Goal: Task Accomplishment & Management: Manage account settings

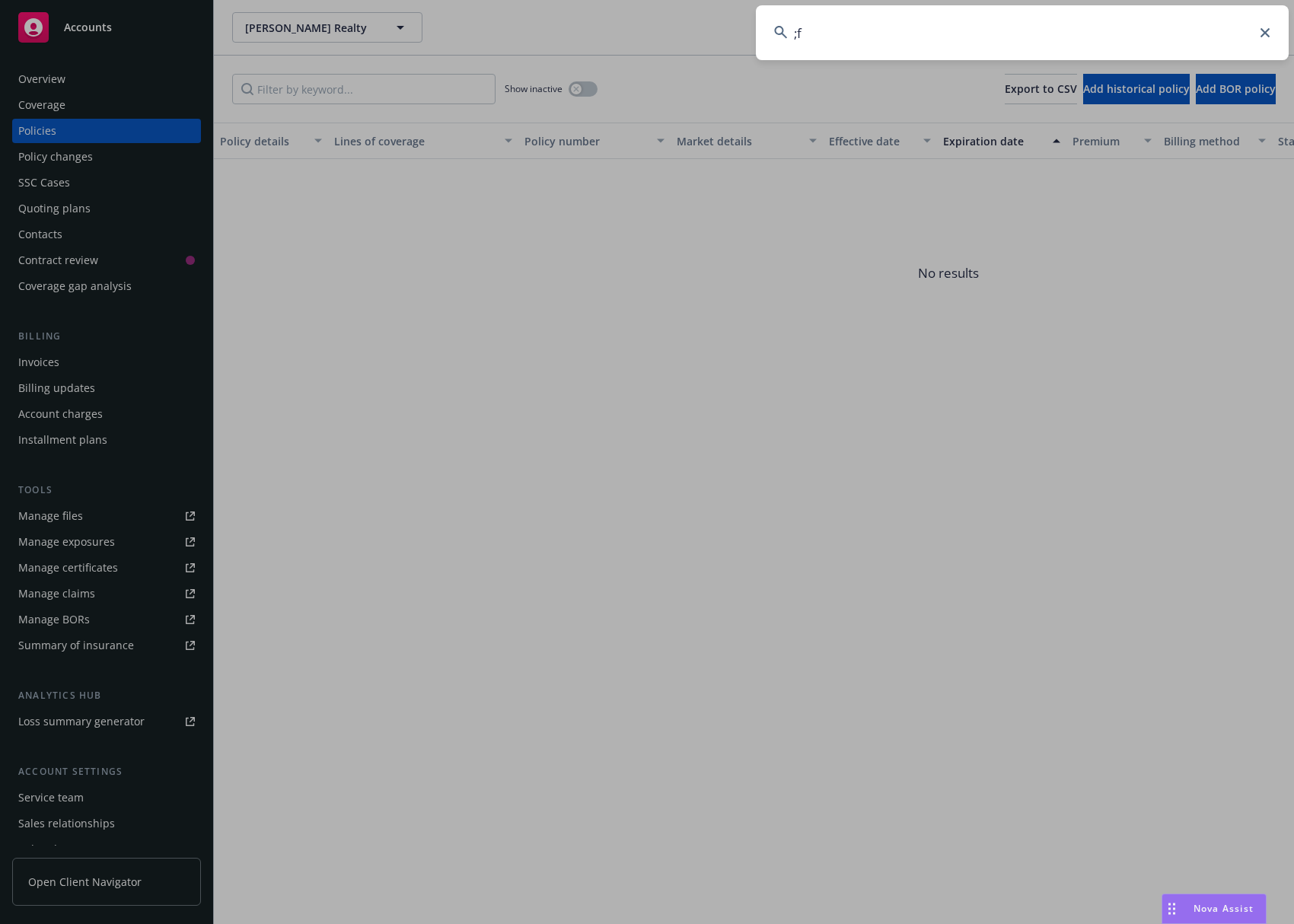
type input ";"
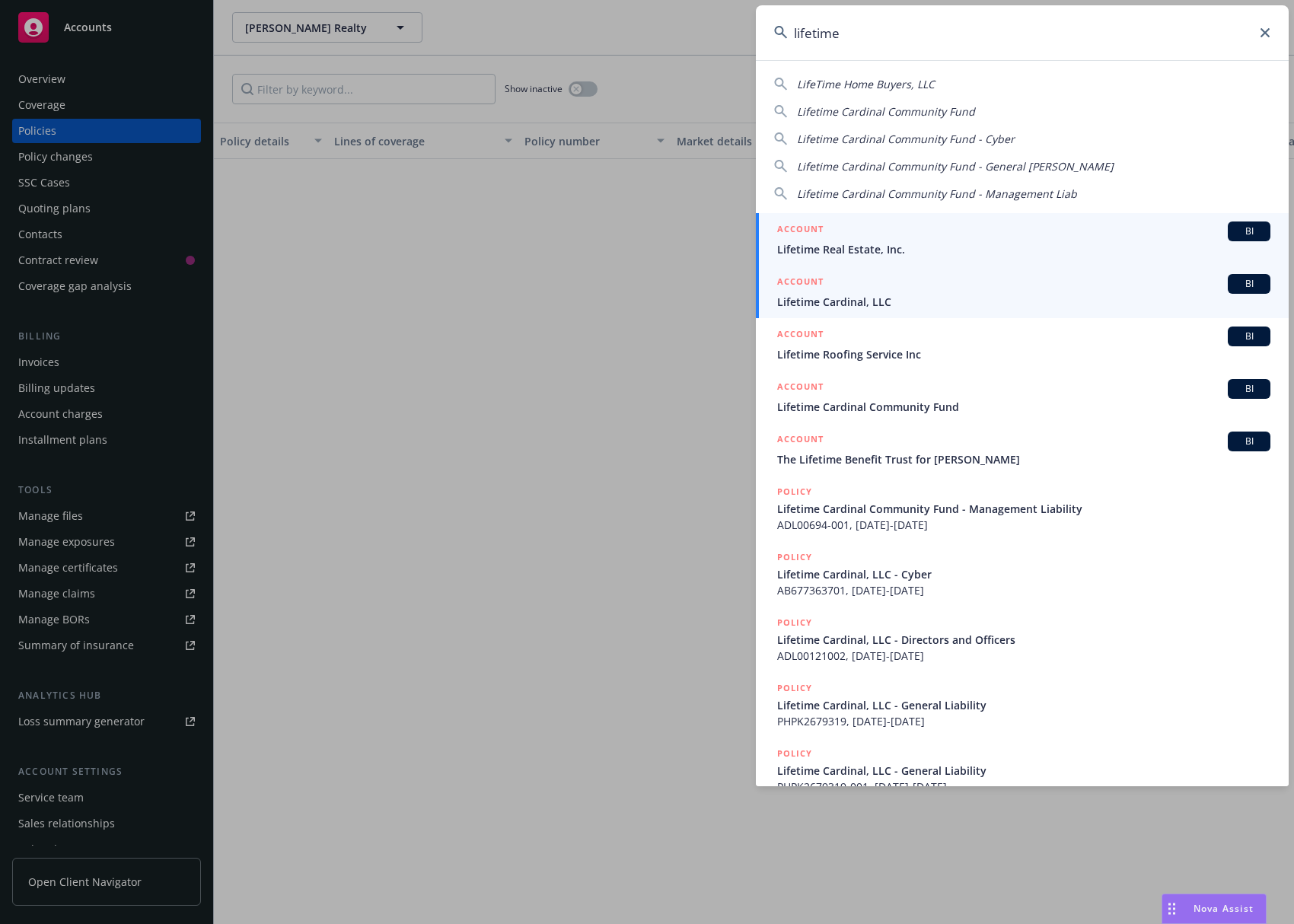
type input "lifetime"
click at [848, 307] on span "Lifetime Cardinal, LLC" at bounding box center [1024, 302] width 494 height 16
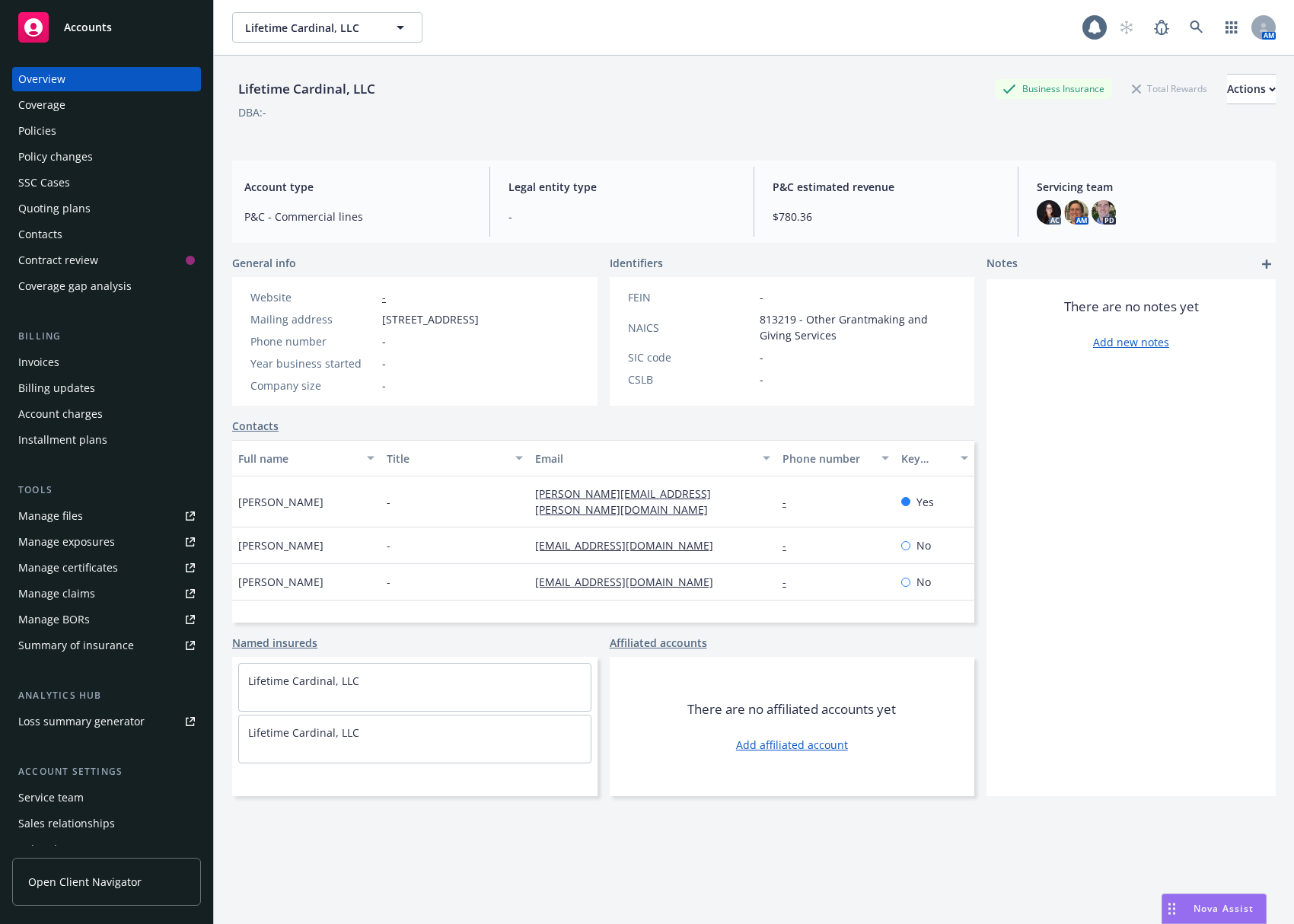
click at [109, 355] on div "Invoices" at bounding box center [107, 362] width 177 height 24
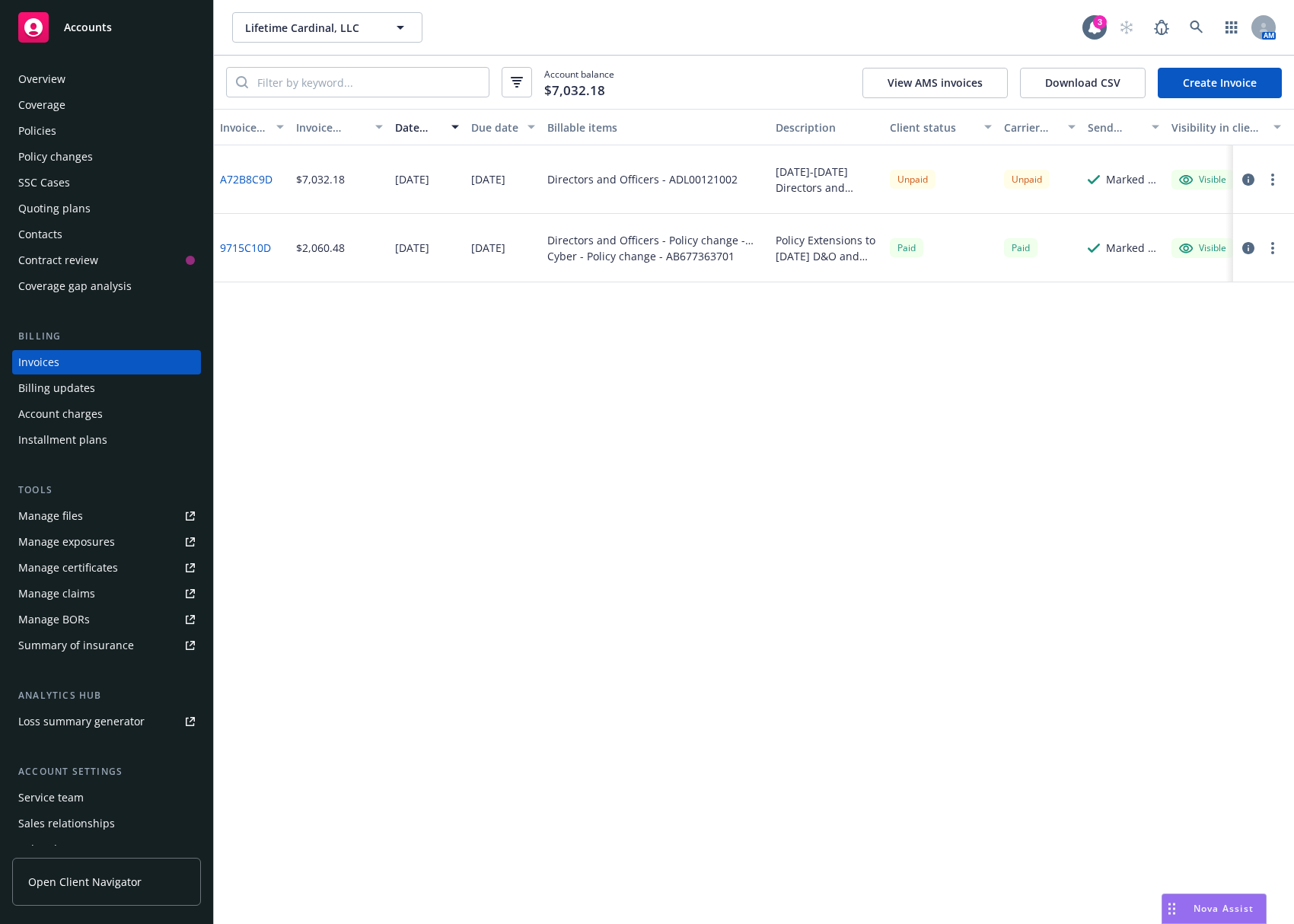
click at [1249, 178] on icon "button" at bounding box center [1248, 179] width 12 height 12
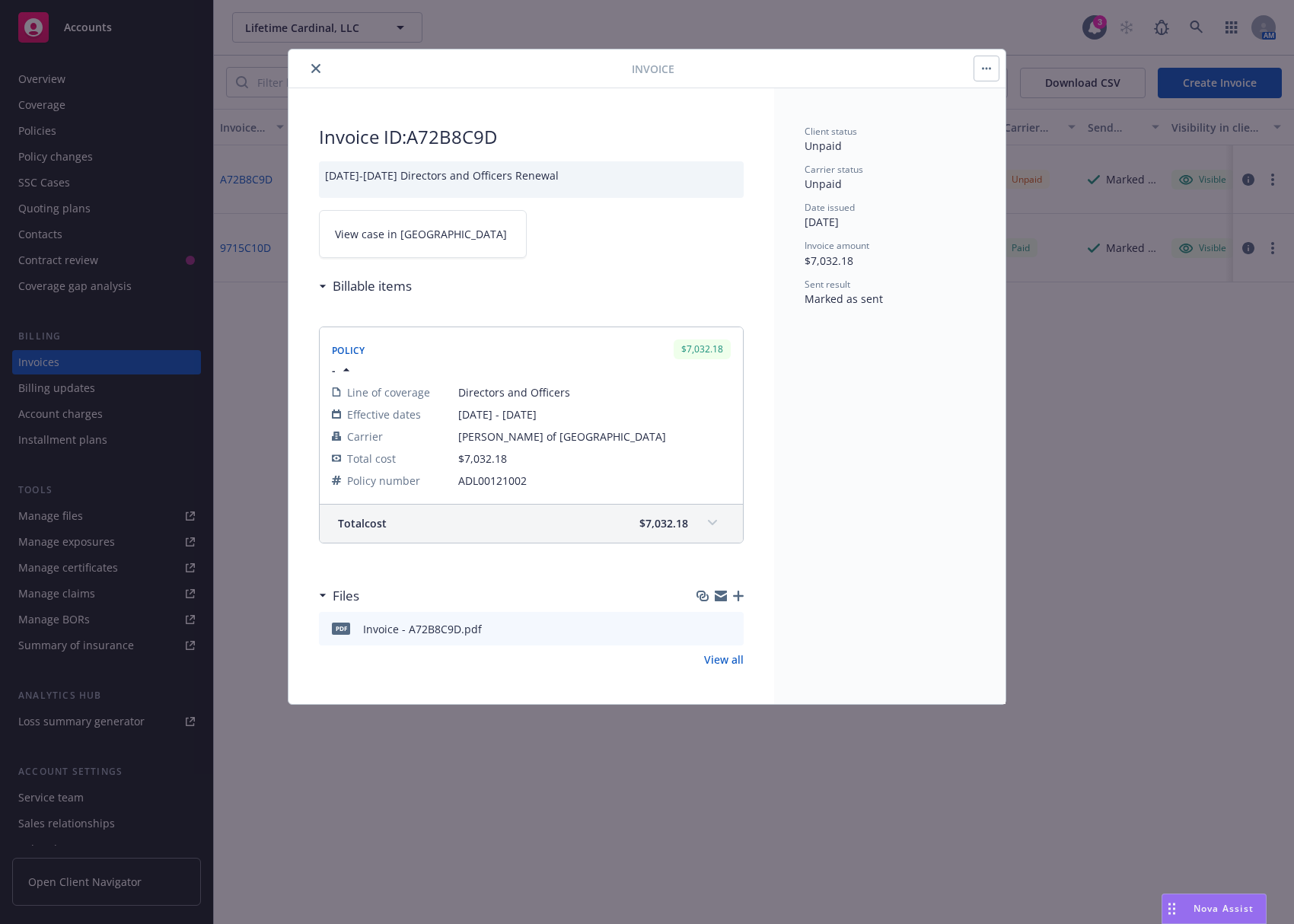
click at [312, 71] on icon "close" at bounding box center [315, 68] width 9 height 9
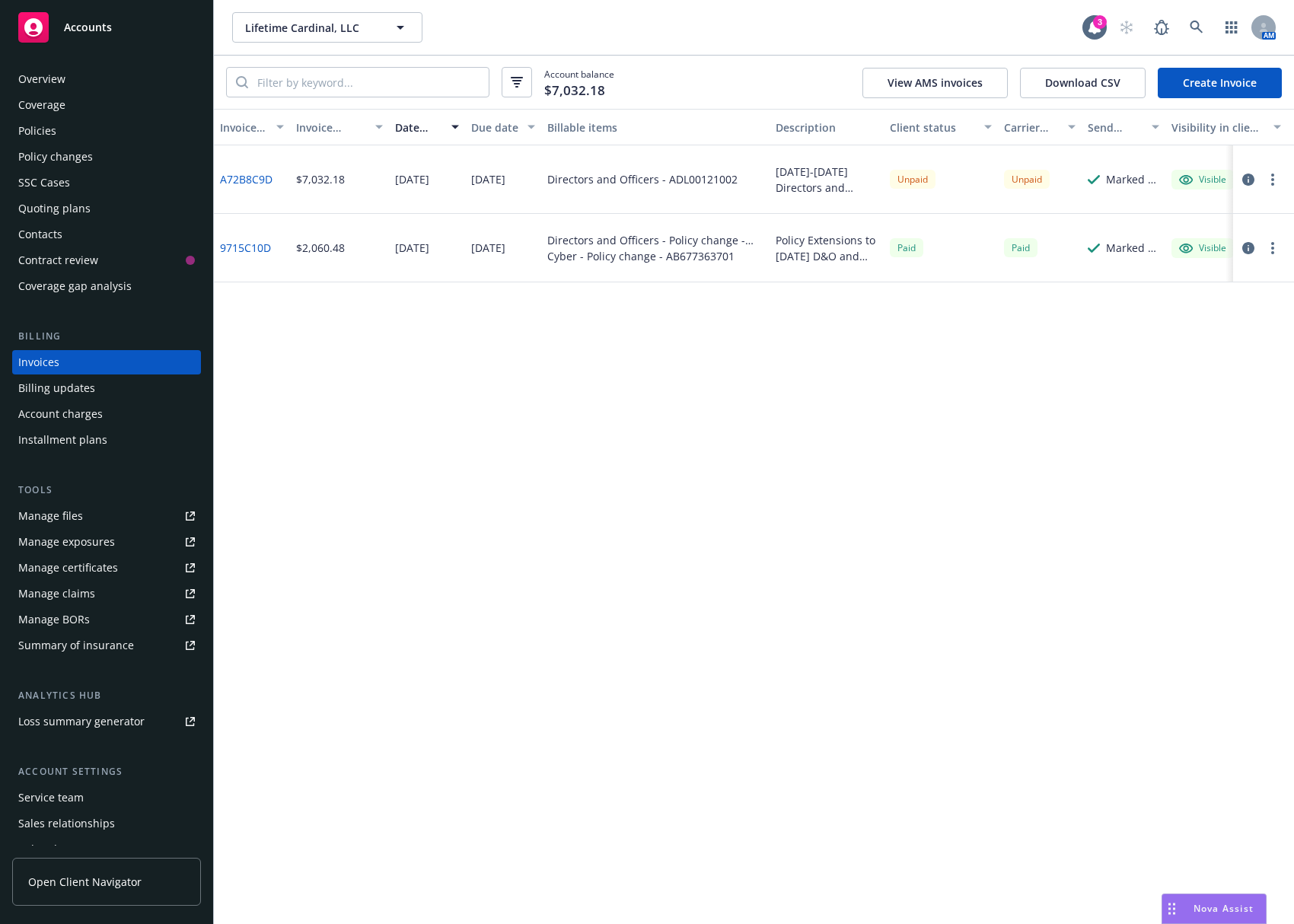
click at [259, 172] on div "A72B8C9D" at bounding box center [252, 179] width 76 height 68
click at [259, 177] on link "A72B8C9D" at bounding box center [246, 179] width 53 height 16
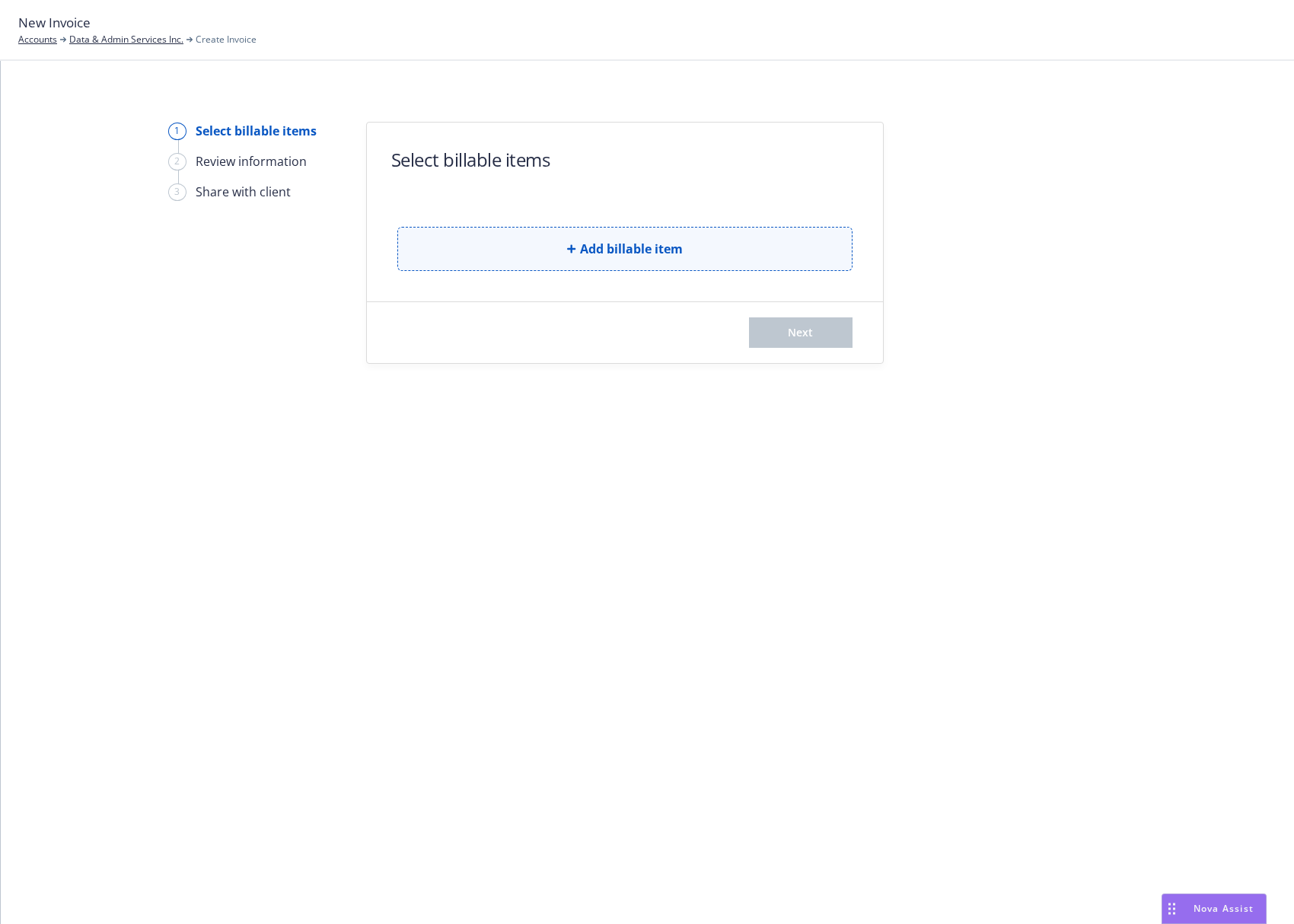
click at [776, 242] on button "Add billable item" at bounding box center [624, 248] width 455 height 44
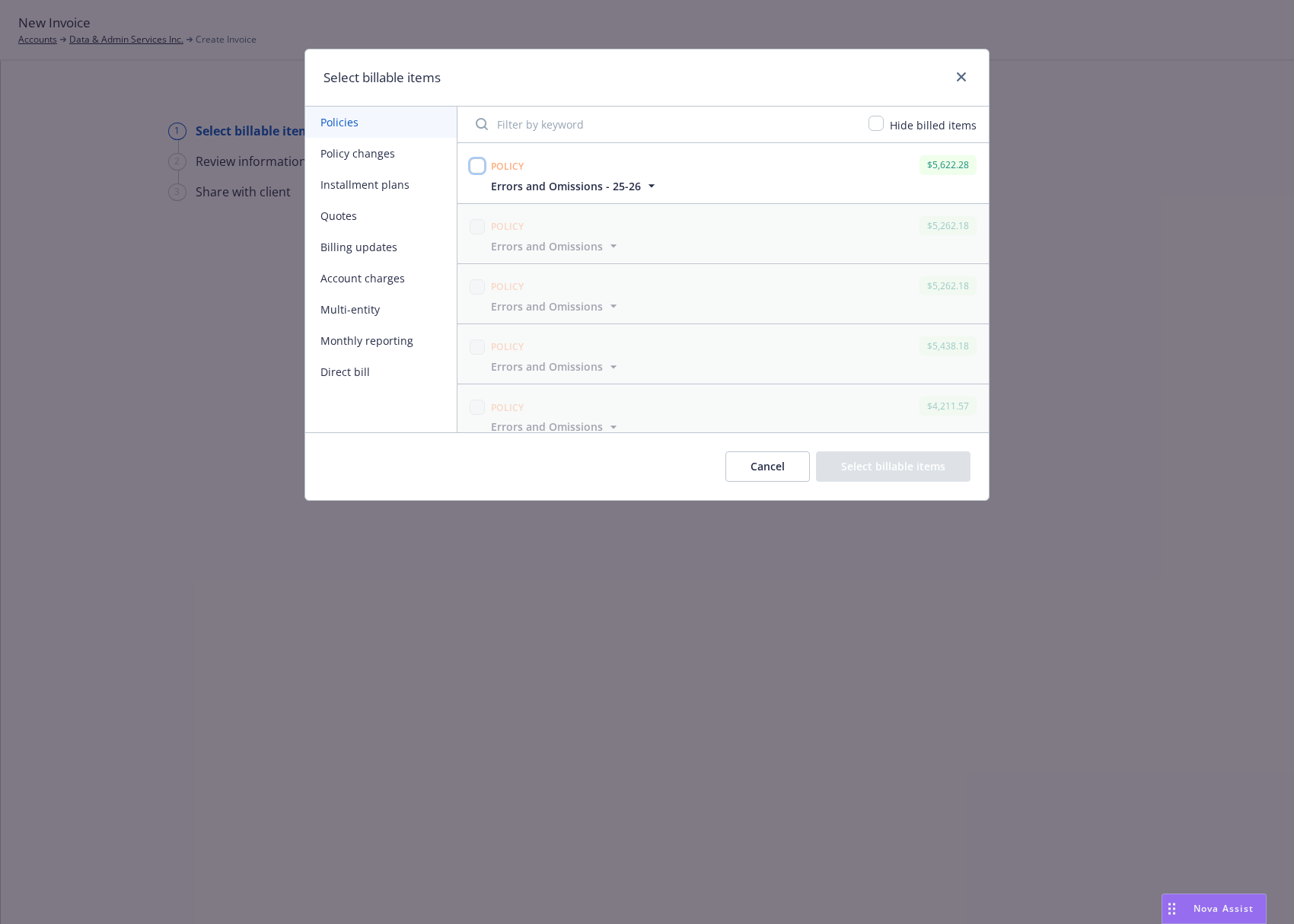
drag, startPoint x: 472, startPoint y: 162, endPoint x: 493, endPoint y: 176, distance: 25.2
click at [472, 161] on input "checkbox" at bounding box center [477, 166] width 15 height 15
checkbox input "true"
click at [875, 468] on button "Select billable items" at bounding box center [893, 467] width 154 height 31
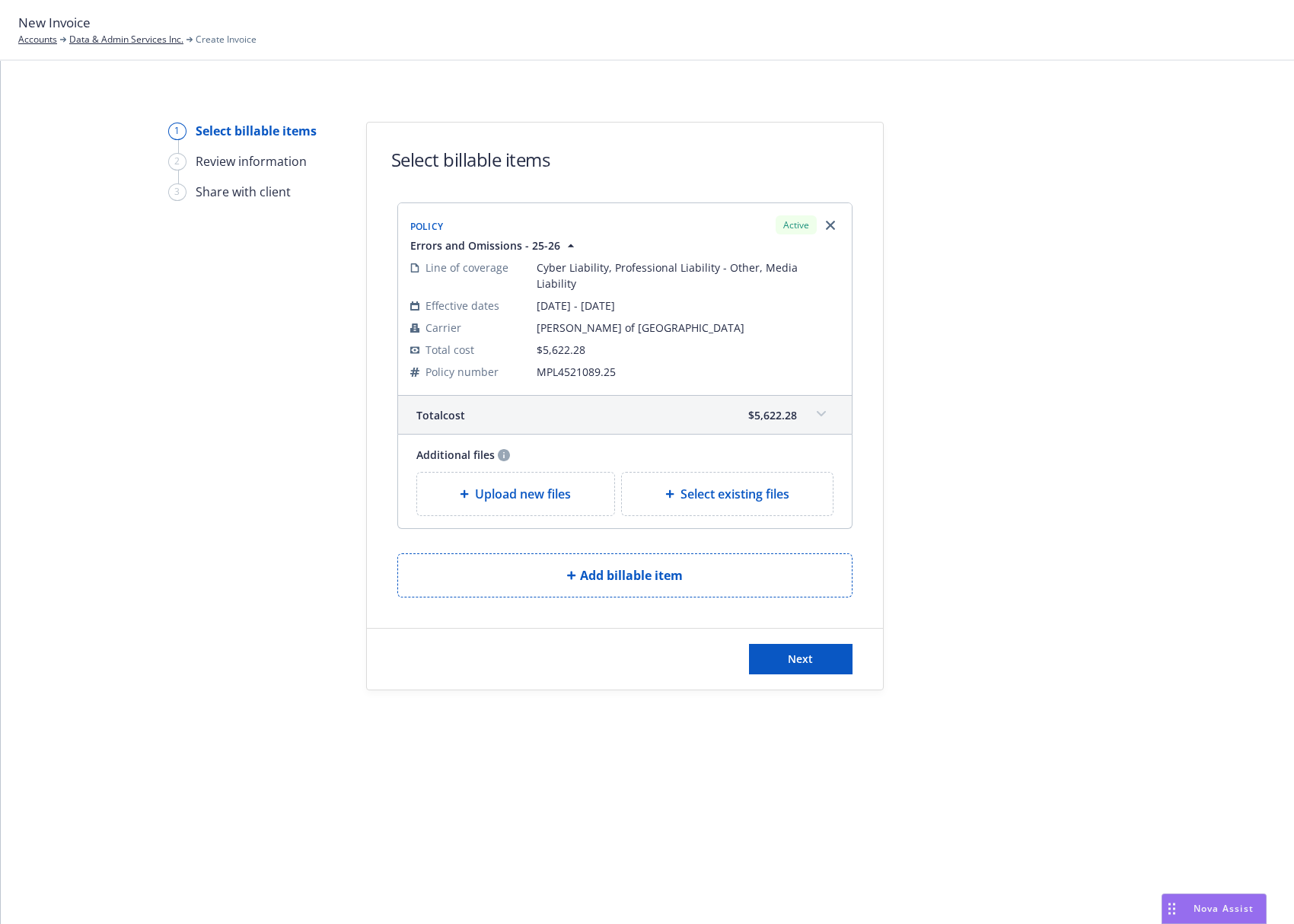
drag, startPoint x: 1270, startPoint y: 0, endPoint x: 922, endPoint y: 324, distance: 475.5
click at [922, 324] on div at bounding box center [1020, 406] width 214 height 568
click at [797, 652] on span "Next" at bounding box center [800, 659] width 25 height 15
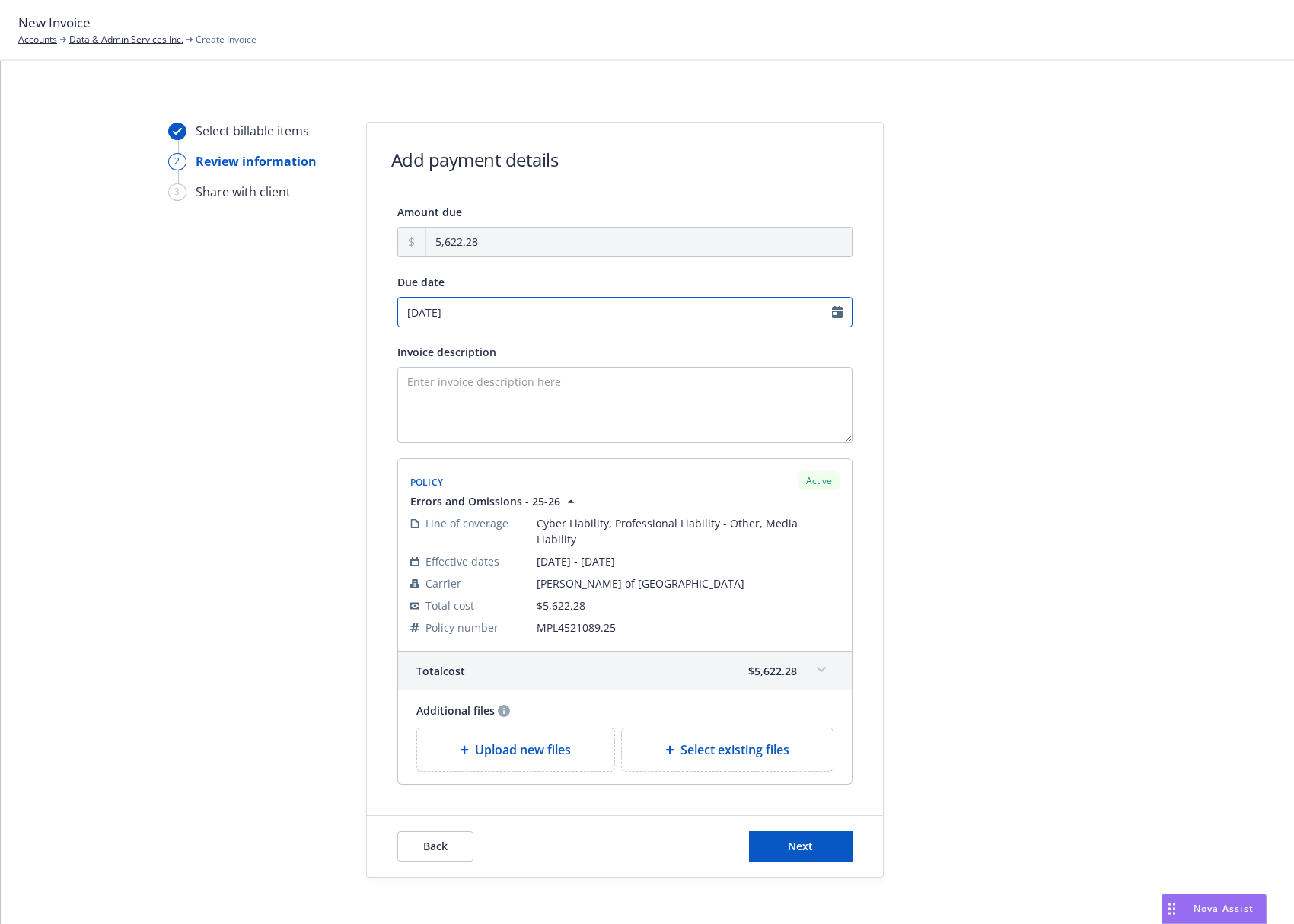
click at [831, 310] on input "08/28/2025" at bounding box center [624, 313] width 455 height 31
select select "August"
select select "2025"
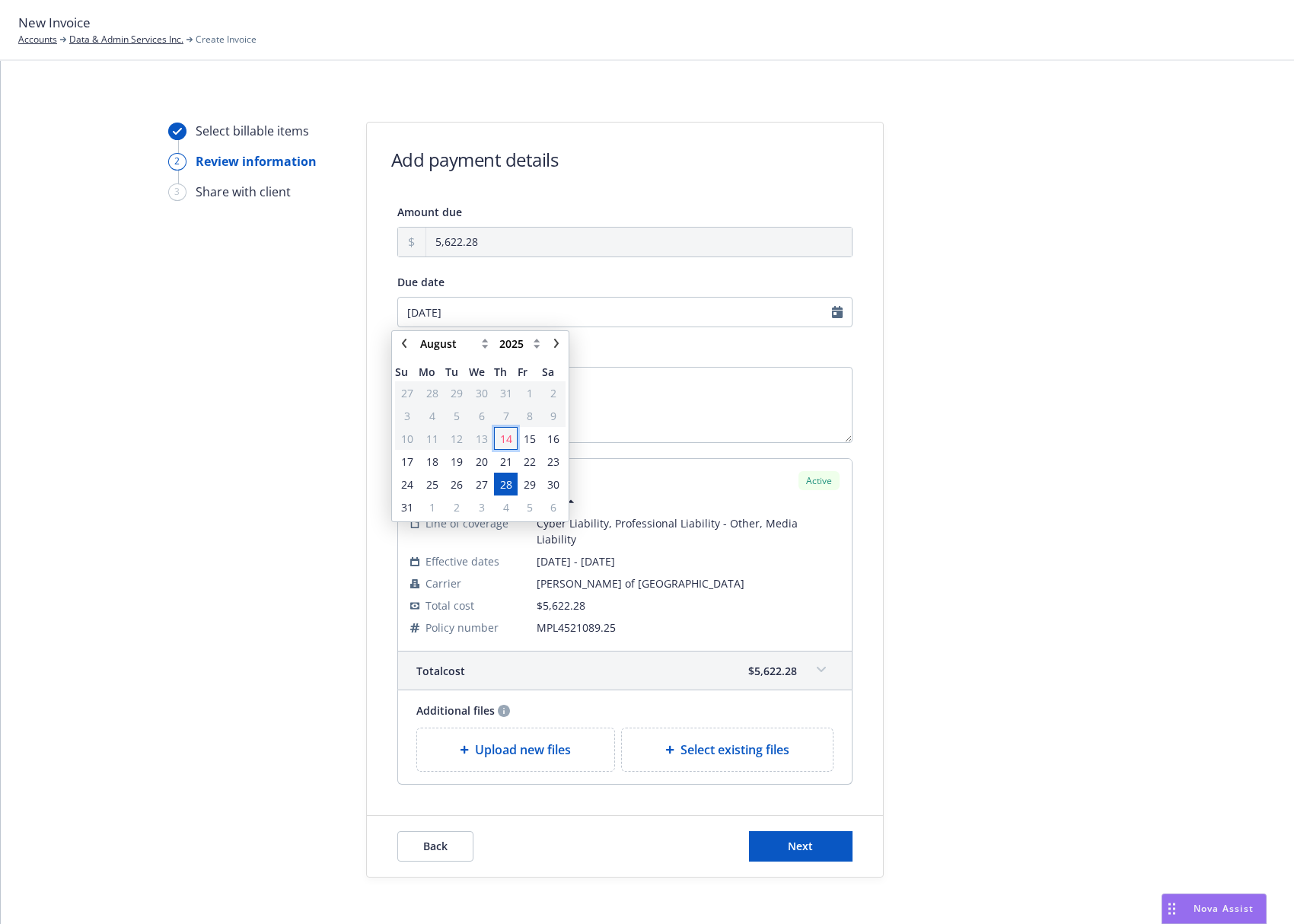
click at [506, 441] on span "14" at bounding box center [506, 439] width 12 height 16
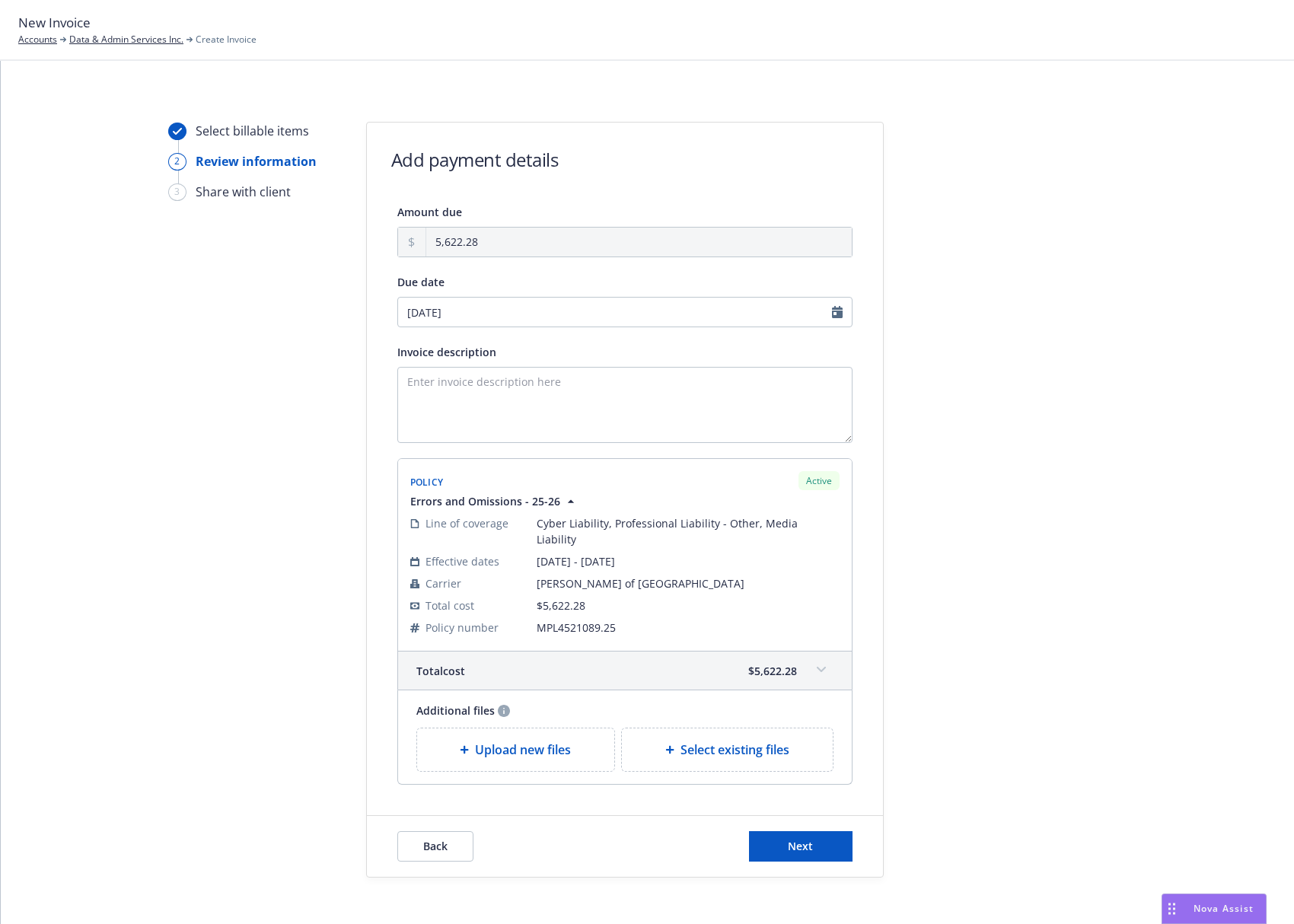
type input "08/14/2025"
click at [563, 399] on textarea "Invoice description" at bounding box center [624, 405] width 455 height 76
type textarea "2025-2026 E&O Renewal"
click at [807, 839] on span "Next" at bounding box center [800, 846] width 25 height 15
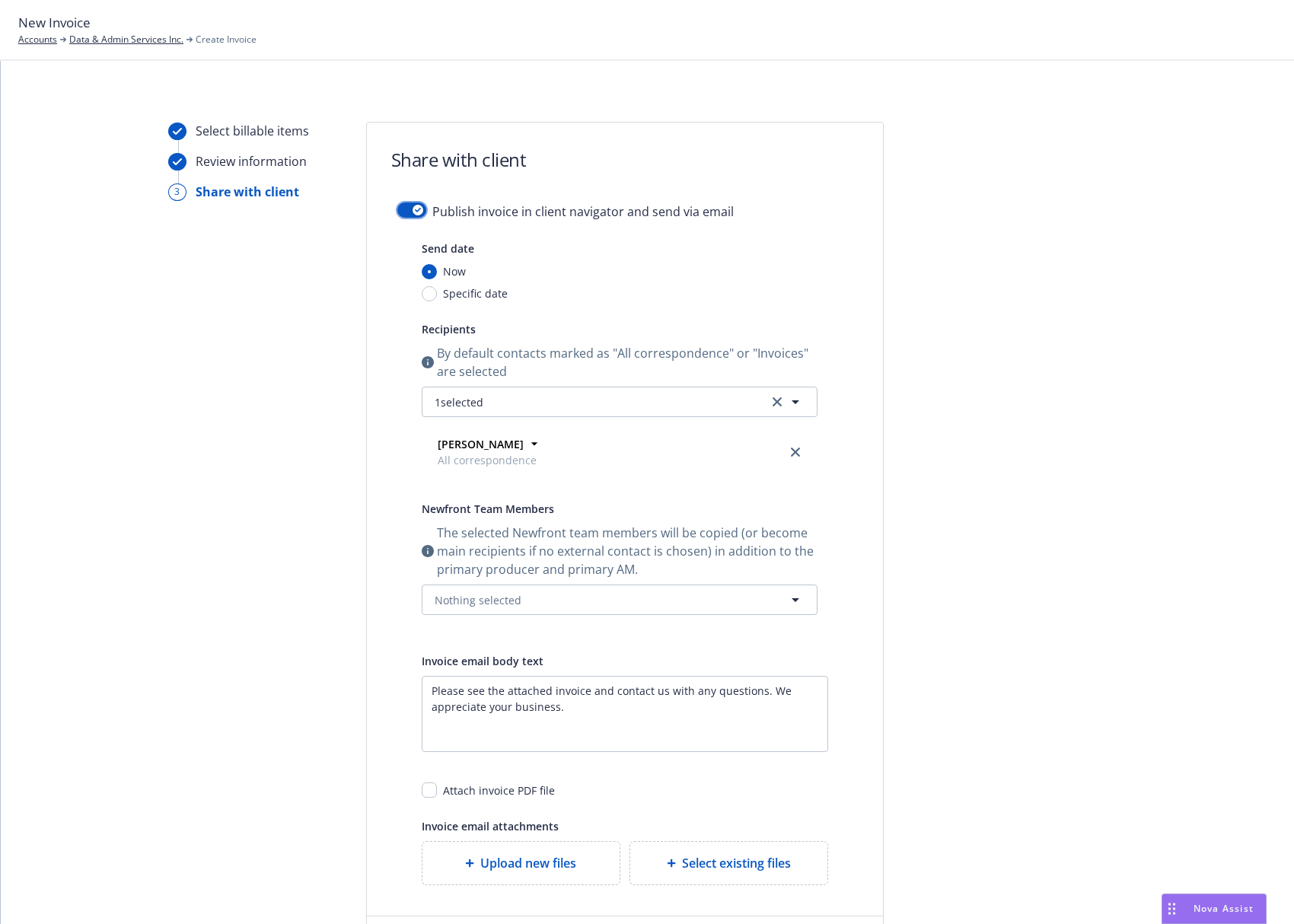
click at [399, 202] on button "button" at bounding box center [412, 209] width 29 height 15
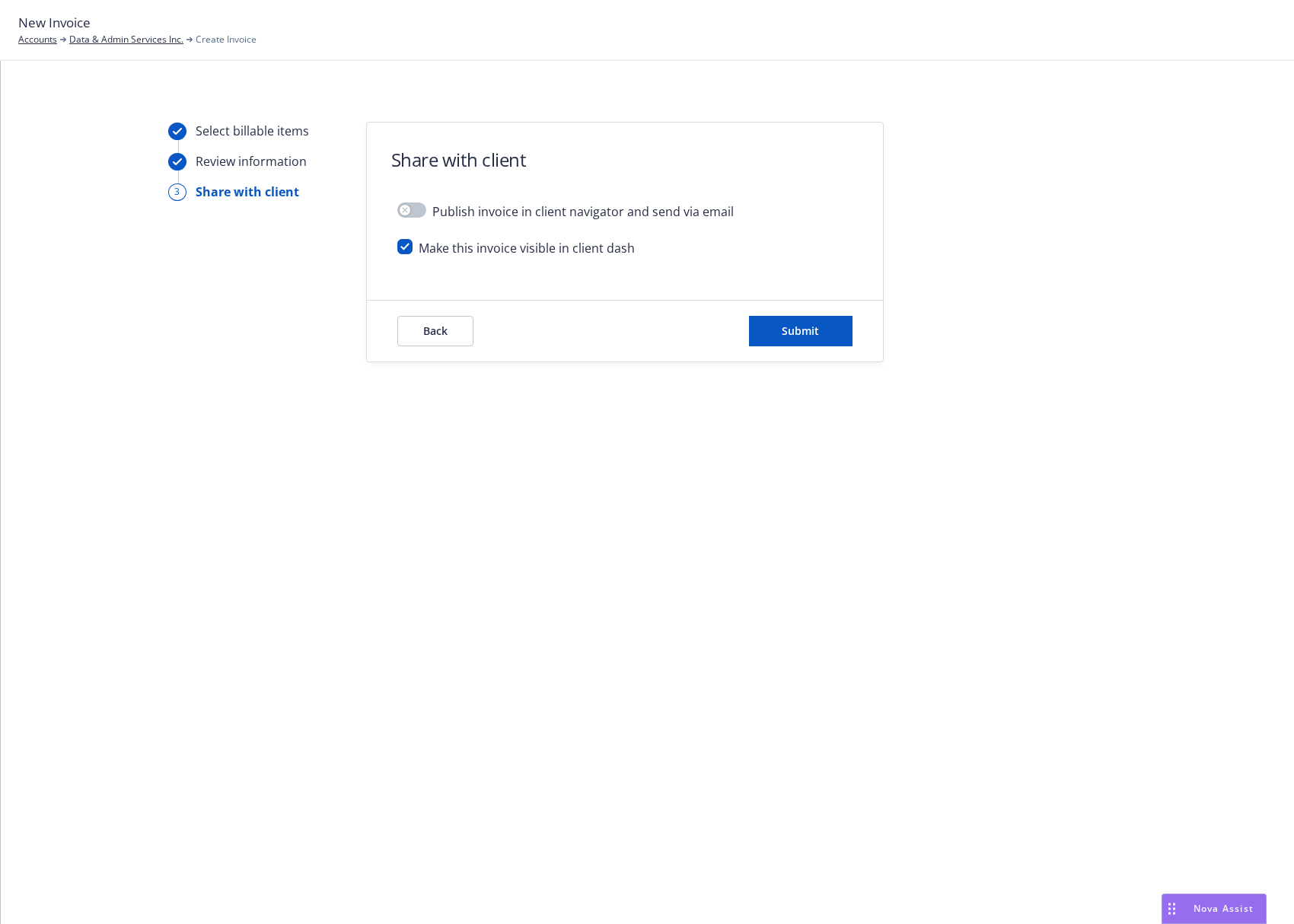
click at [455, 248] on span "Make this invoice visible in client dash" at bounding box center [527, 248] width 216 height 19
click at [403, 248] on input "checkbox" at bounding box center [404, 246] width 15 height 15
checkbox input "false"
click at [785, 340] on button "Submit" at bounding box center [801, 331] width 104 height 31
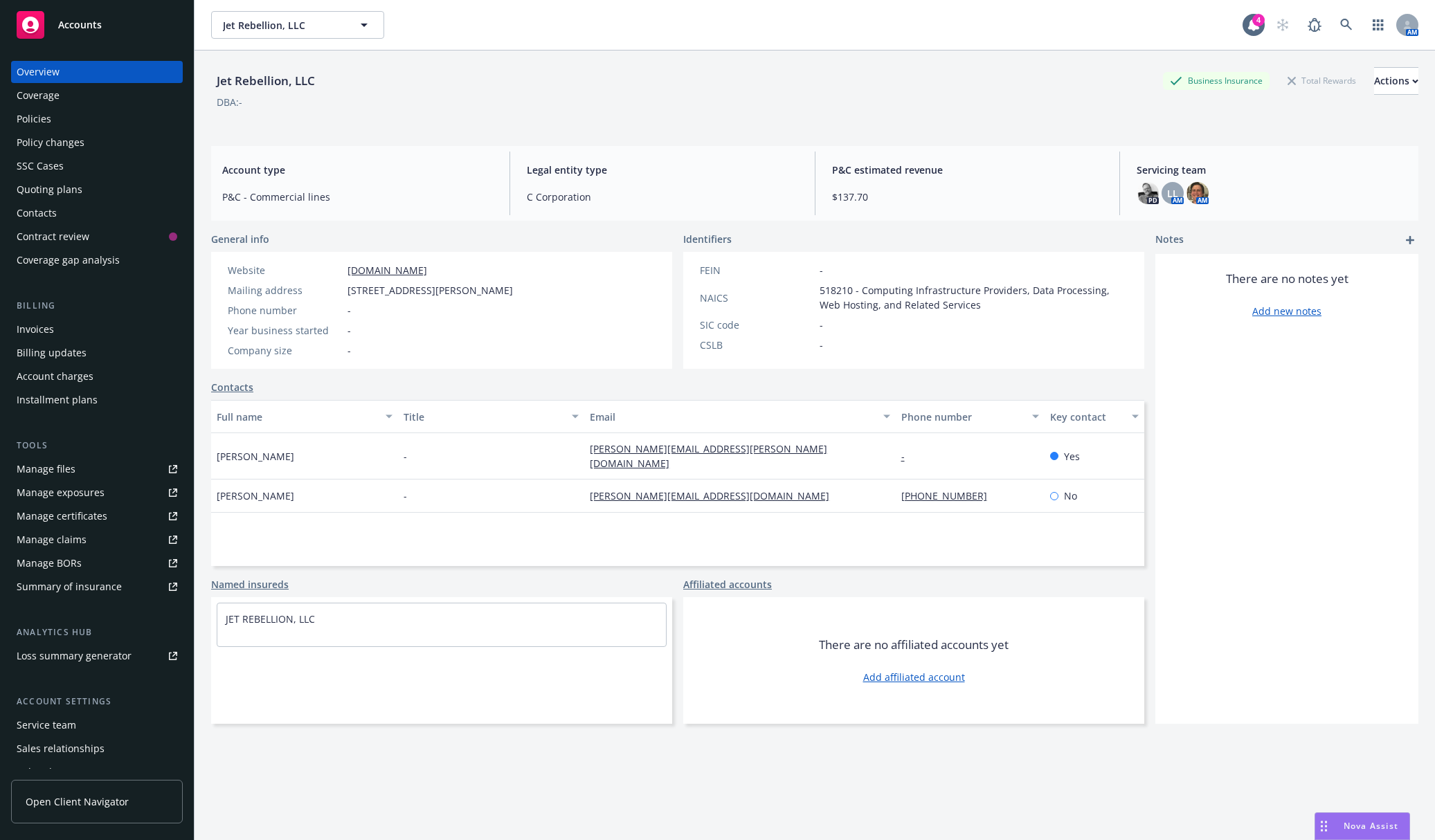
drag, startPoint x: 348, startPoint y: 292, endPoint x: 494, endPoint y: 295, distance: 146.0
click at [494, 295] on span "[STREET_ADDRESS][PERSON_NAME]" at bounding box center [431, 290] width 165 height 15
copy span "[STREET_ADDRESS][PERSON_NAME]"
click at [513, 289] on span "[STREET_ADDRESS][PERSON_NAME]" at bounding box center [431, 290] width 165 height 15
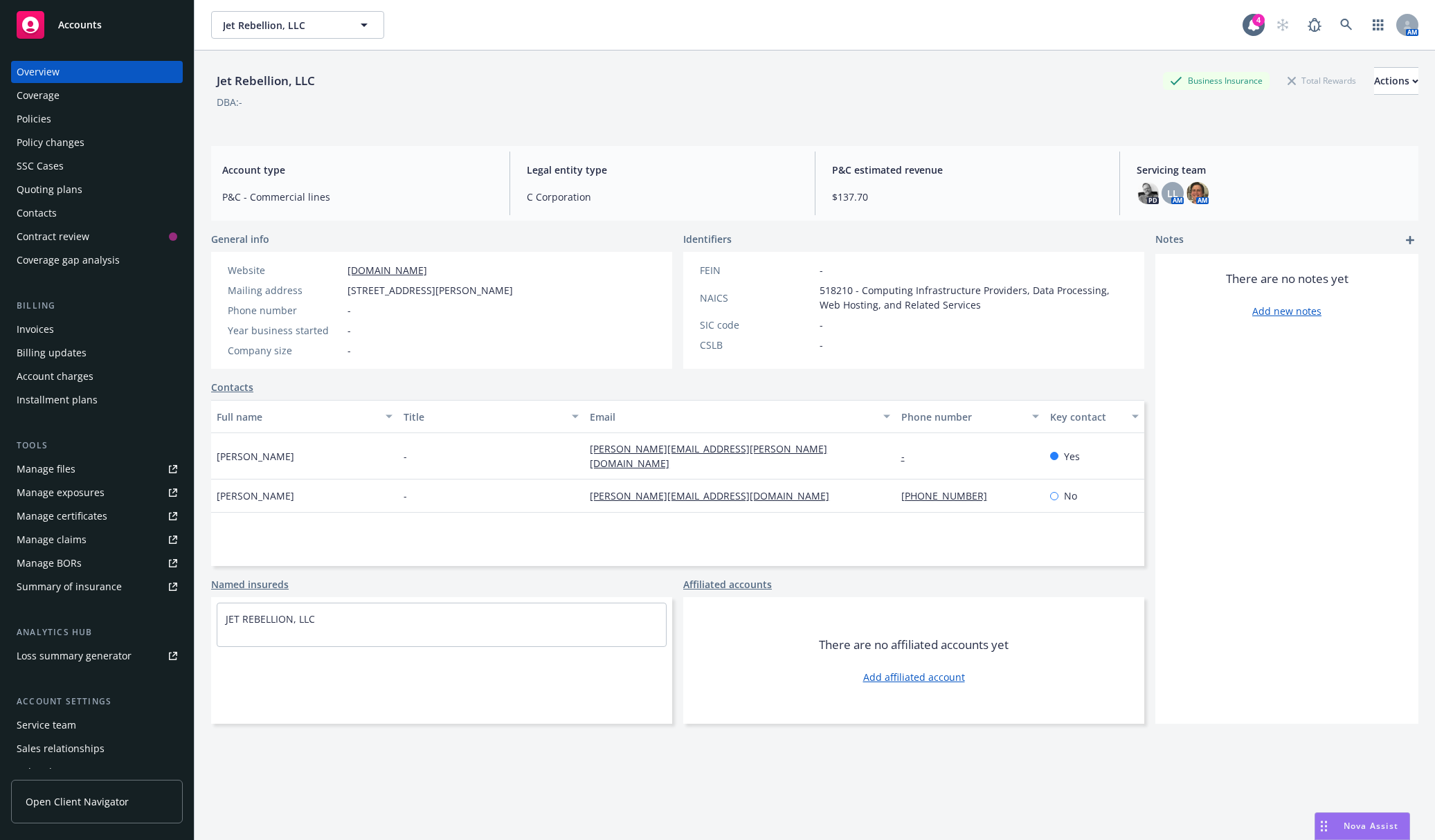
copy span "60606"
click at [73, 223] on div "Contacts" at bounding box center [97, 213] width 161 height 22
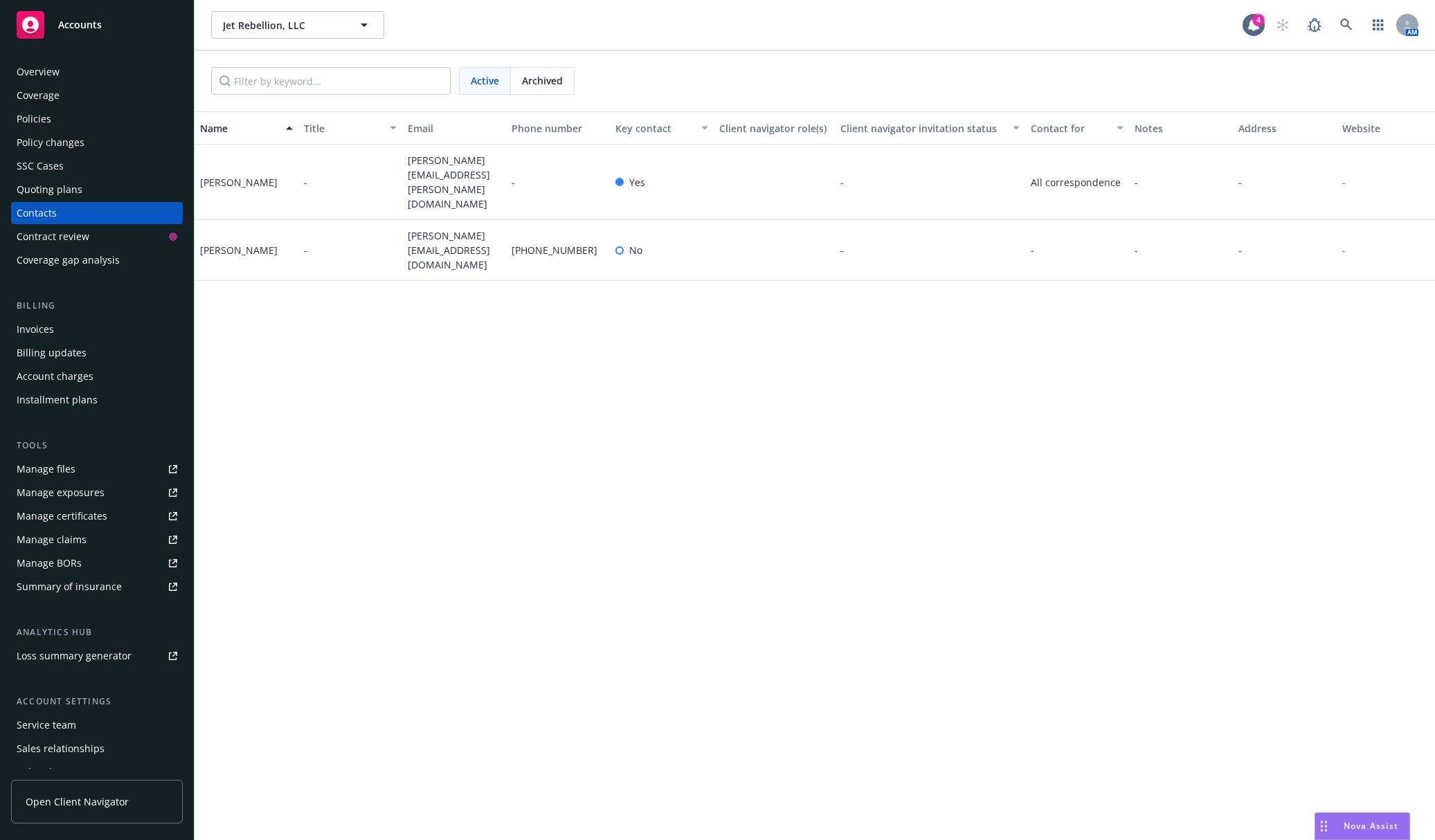
scroll to position [61, 0]
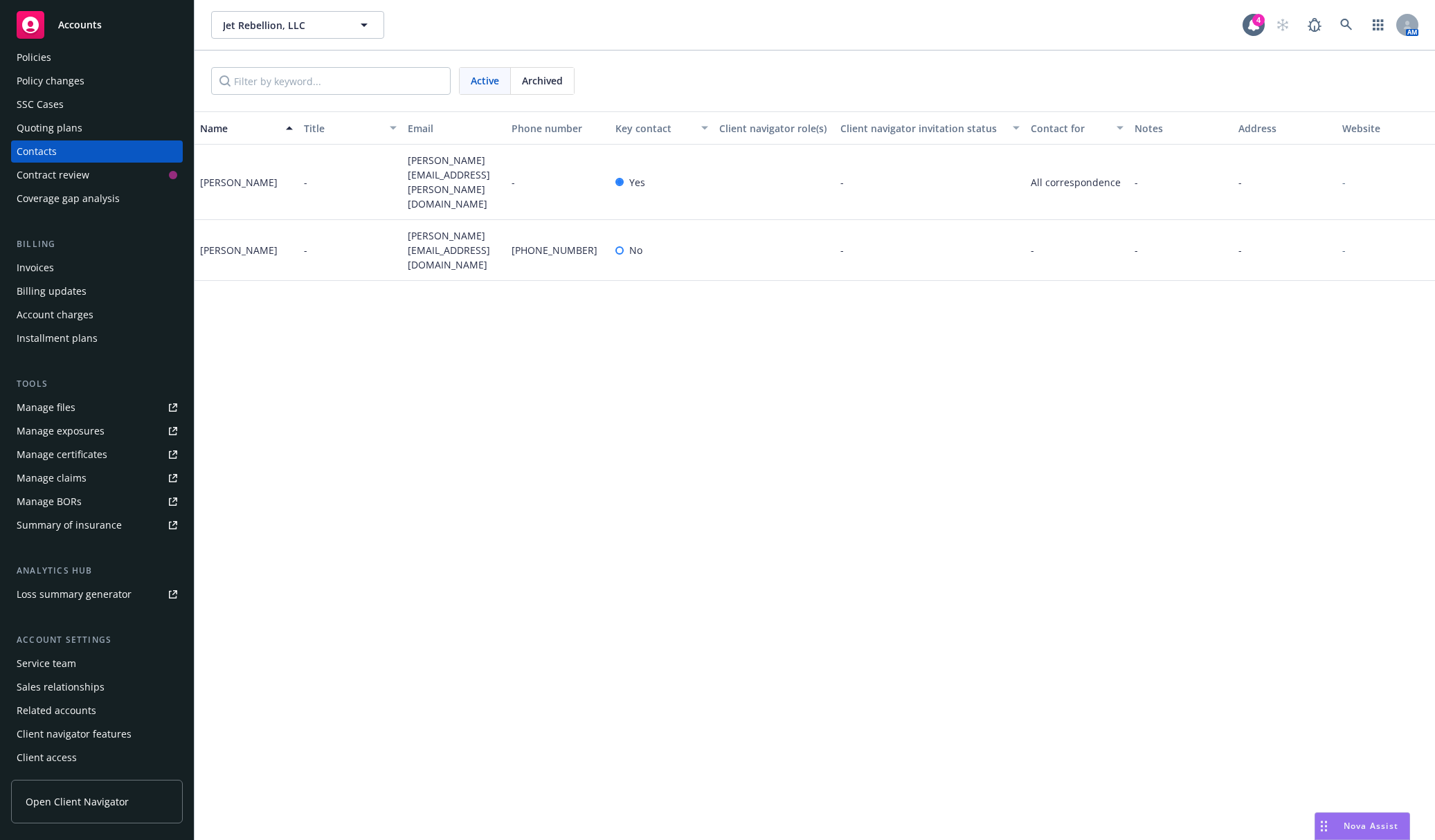
click at [112, 667] on div "Service team" at bounding box center [97, 664] width 161 height 22
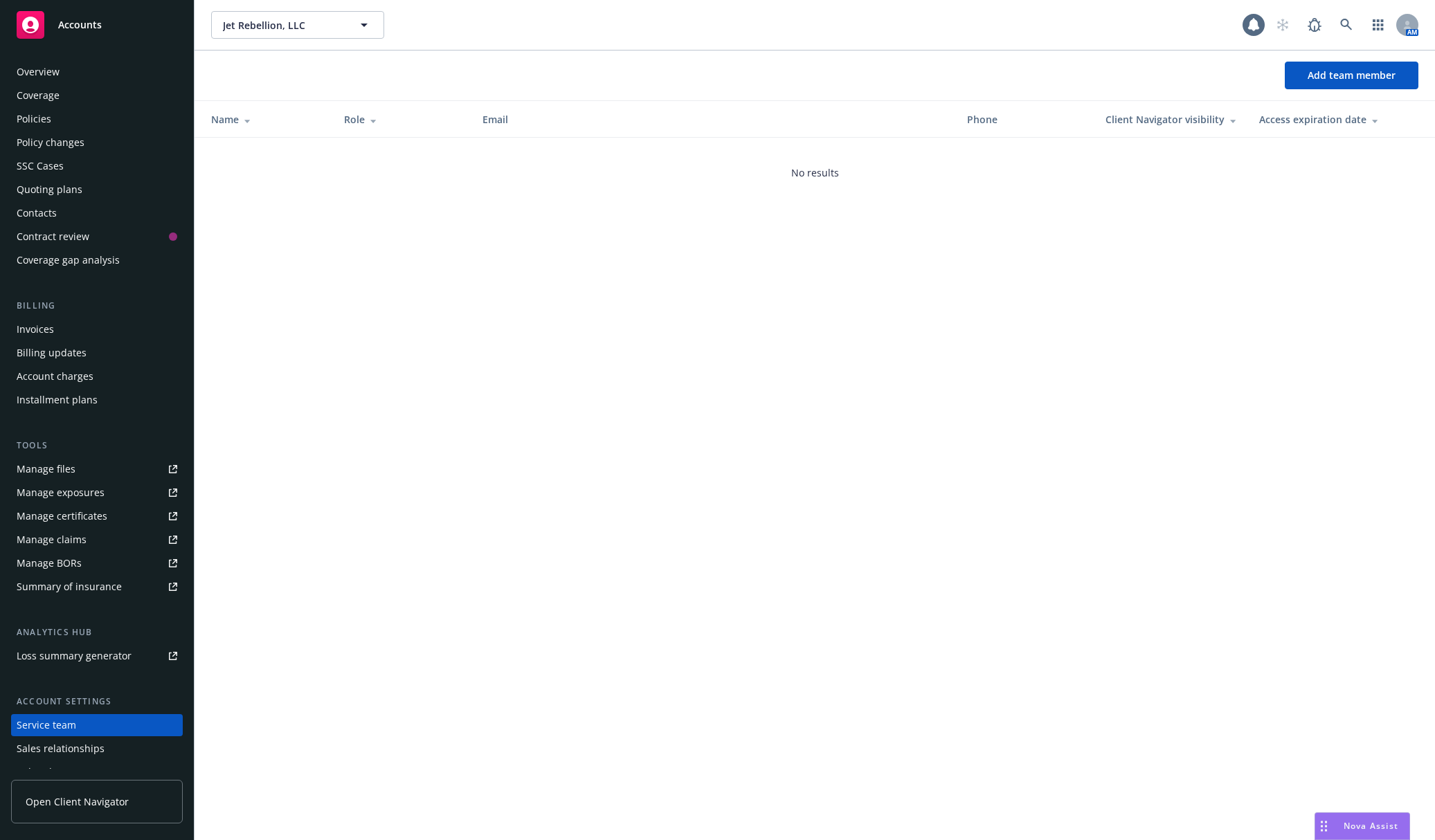
scroll to position [61, 0]
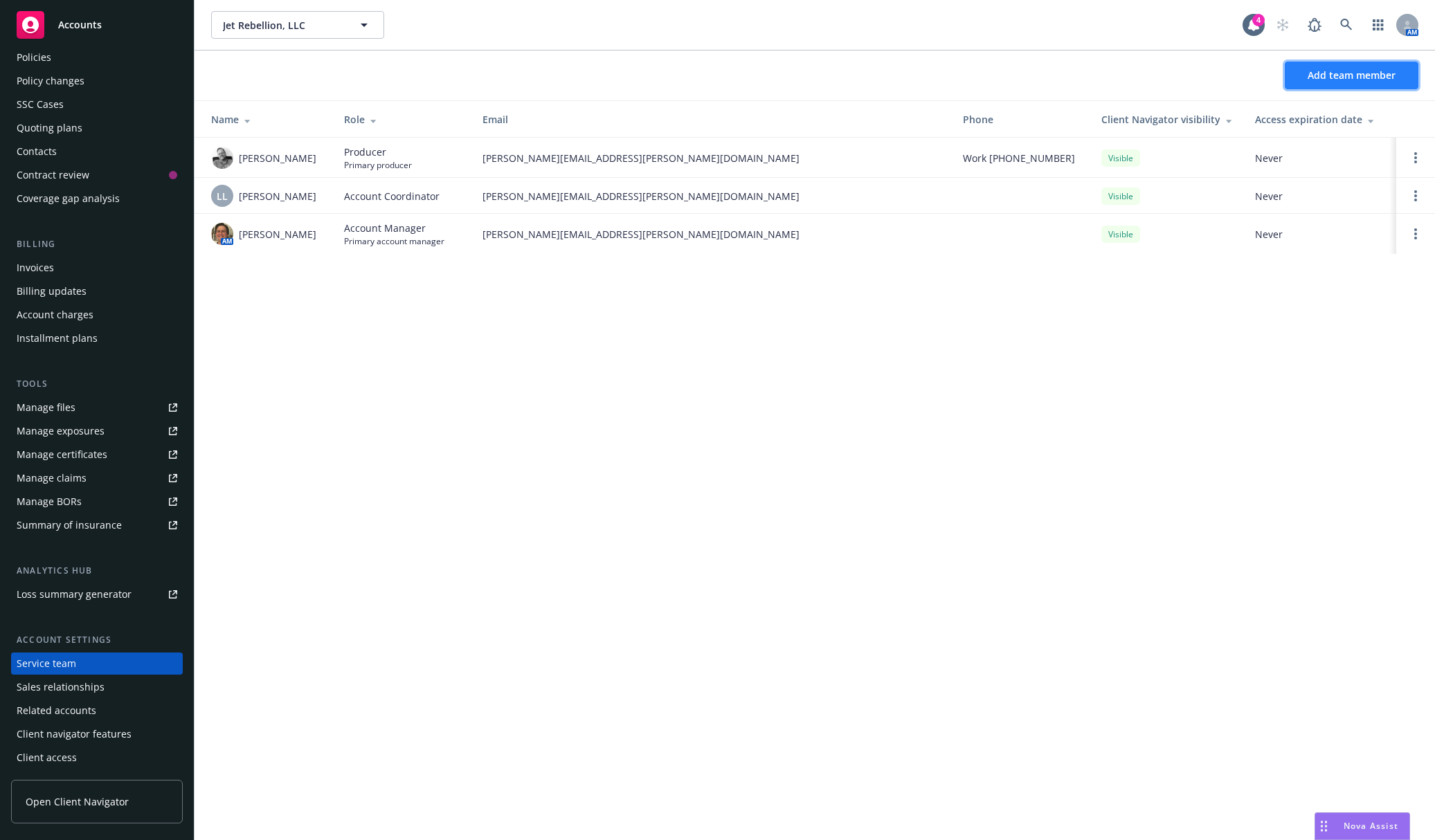
click at [1315, 70] on span "Add team member" at bounding box center [1352, 75] width 88 height 13
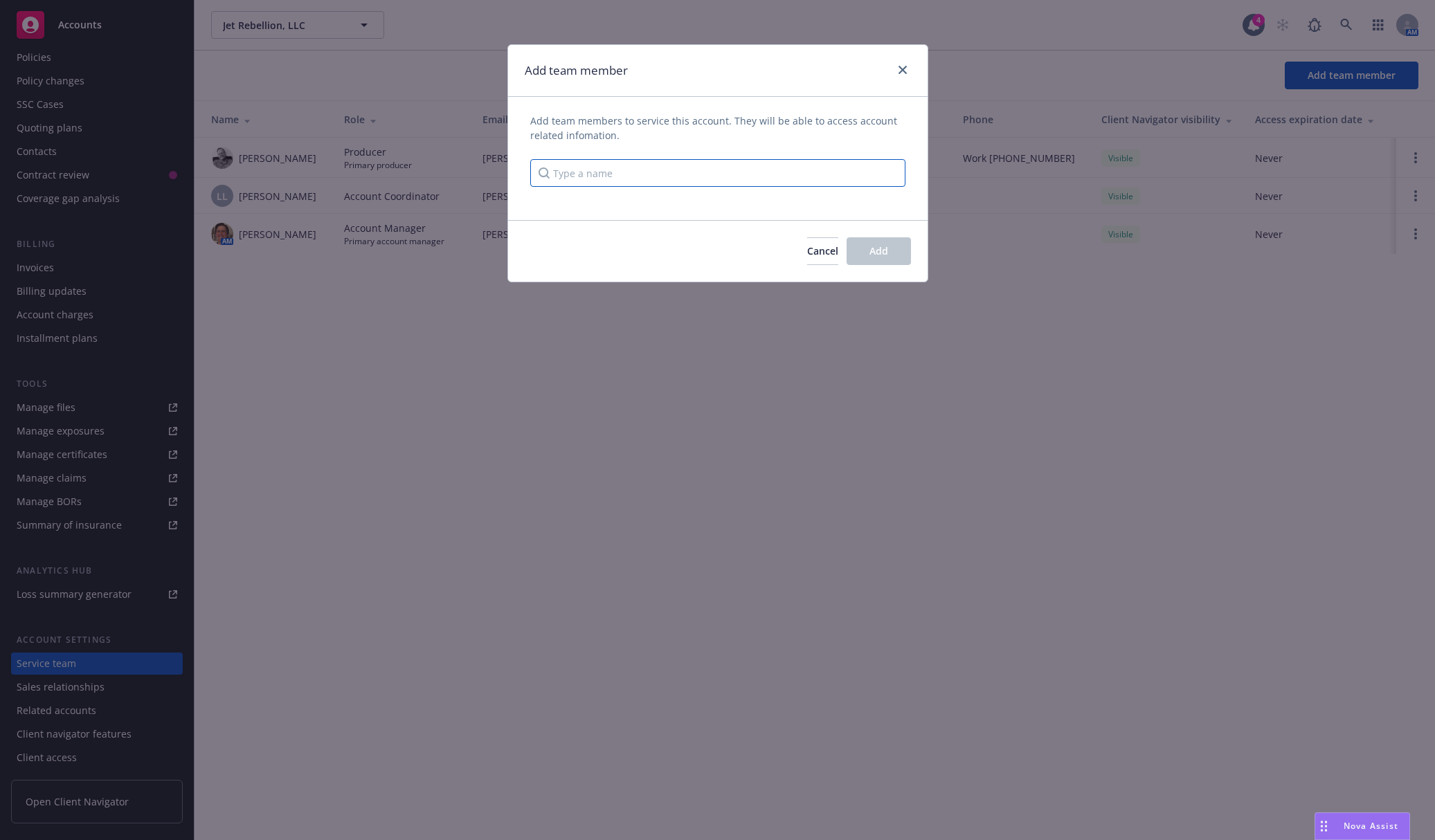
click at [837, 162] on input "Type a name" at bounding box center [718, 173] width 375 height 28
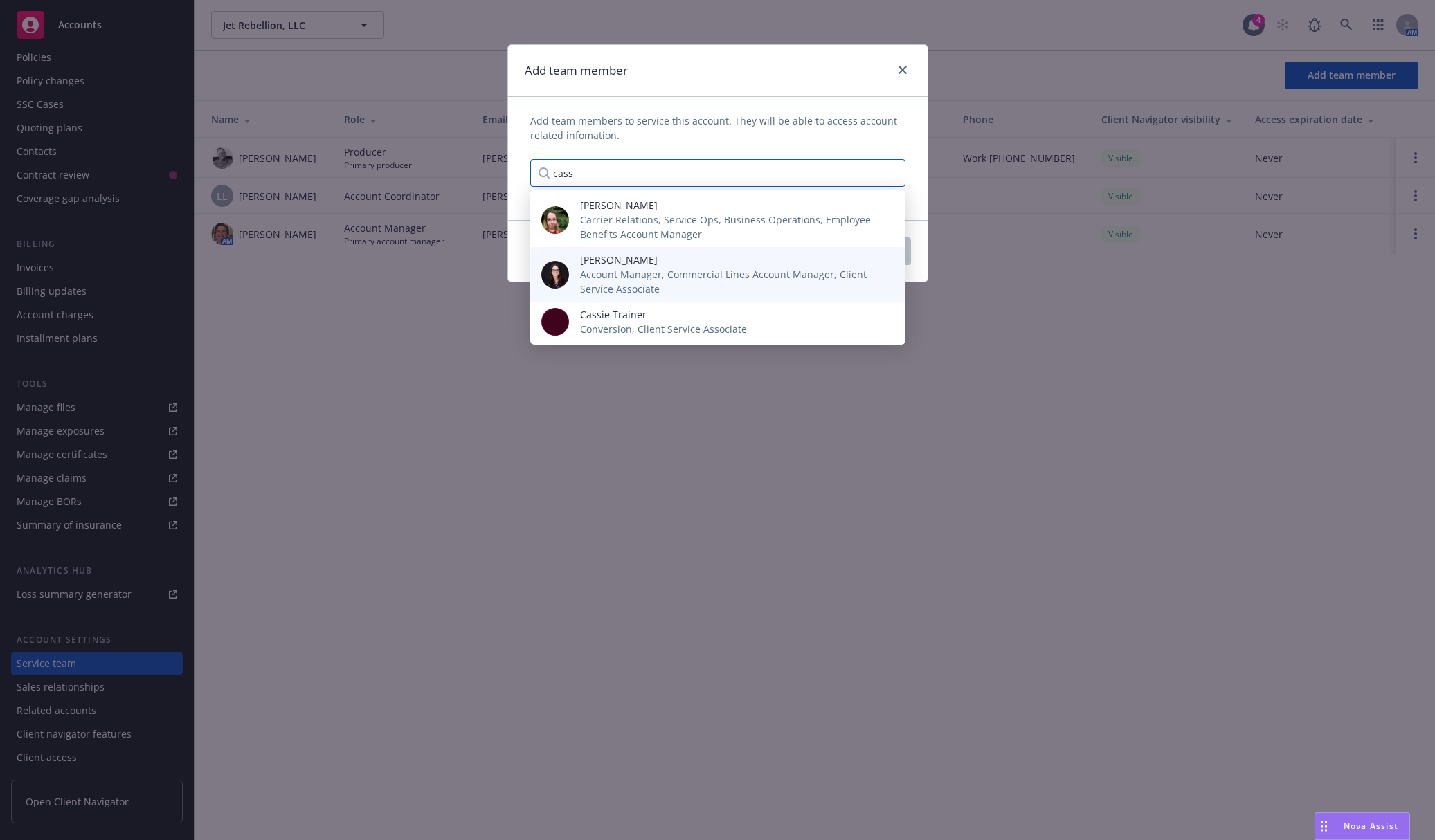
type input "cass"
click at [715, 270] on span "Account Manager, Commercial Lines Account Manager, Client Service Associate" at bounding box center [732, 281] width 304 height 29
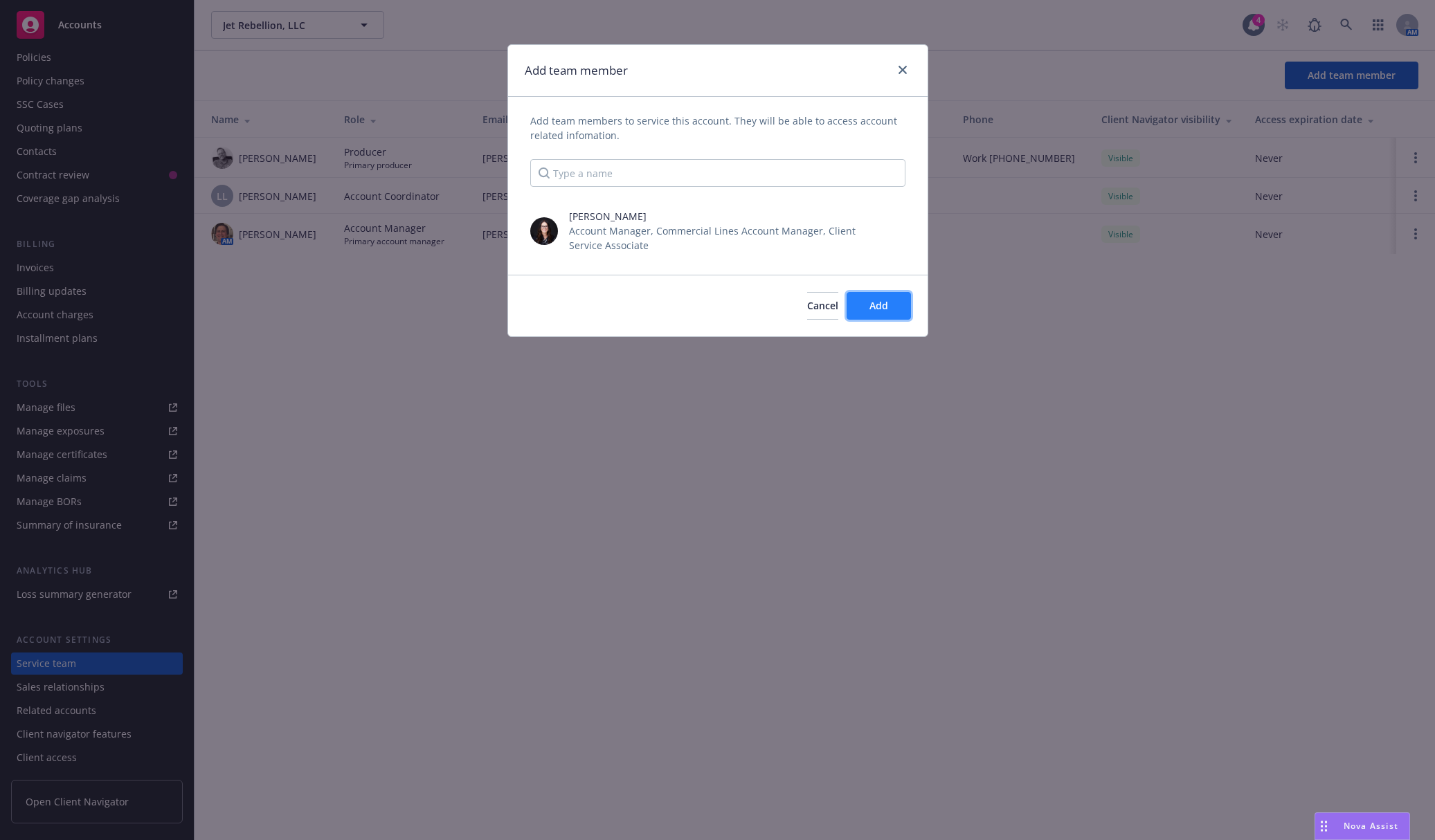
click at [871, 294] on button "Add" at bounding box center [879, 306] width 64 height 28
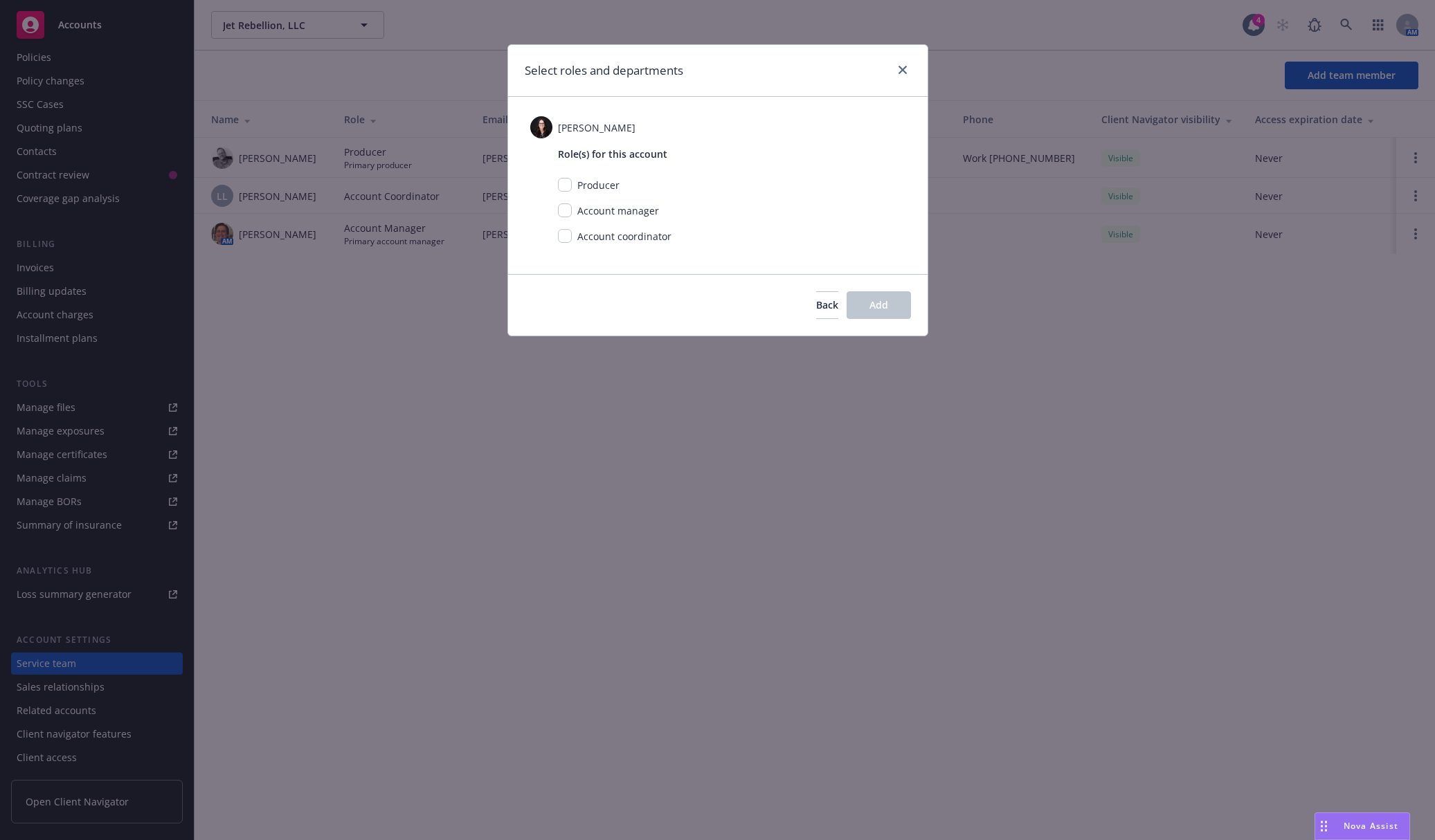
click at [572, 231] on div "Account coordinator" at bounding box center [623, 236] width 103 height 15
click at [569, 239] on input "checkbox" at bounding box center [565, 235] width 14 height 14
checkbox input "true"
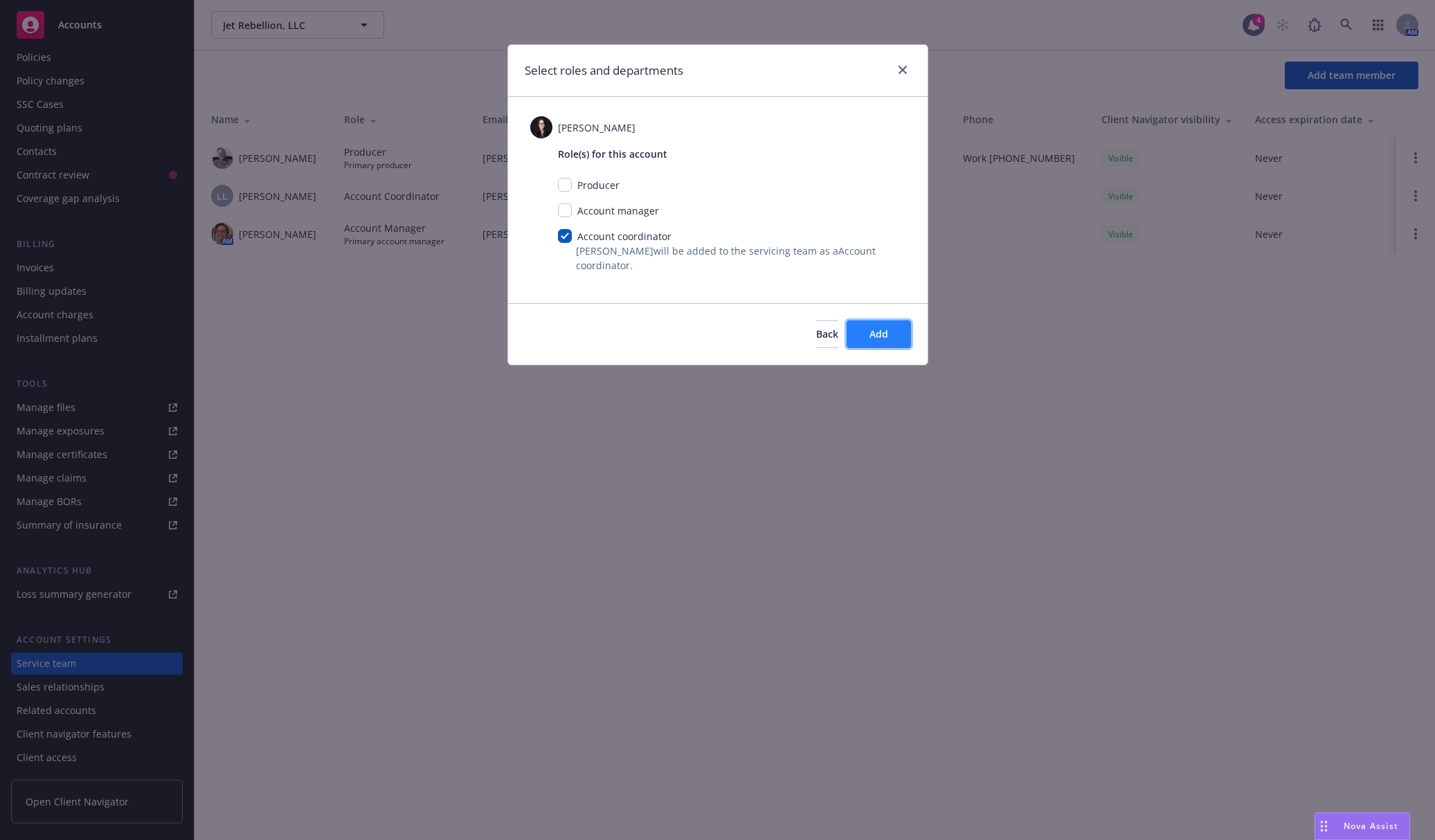
click at [858, 340] on button "Add" at bounding box center [879, 334] width 64 height 28
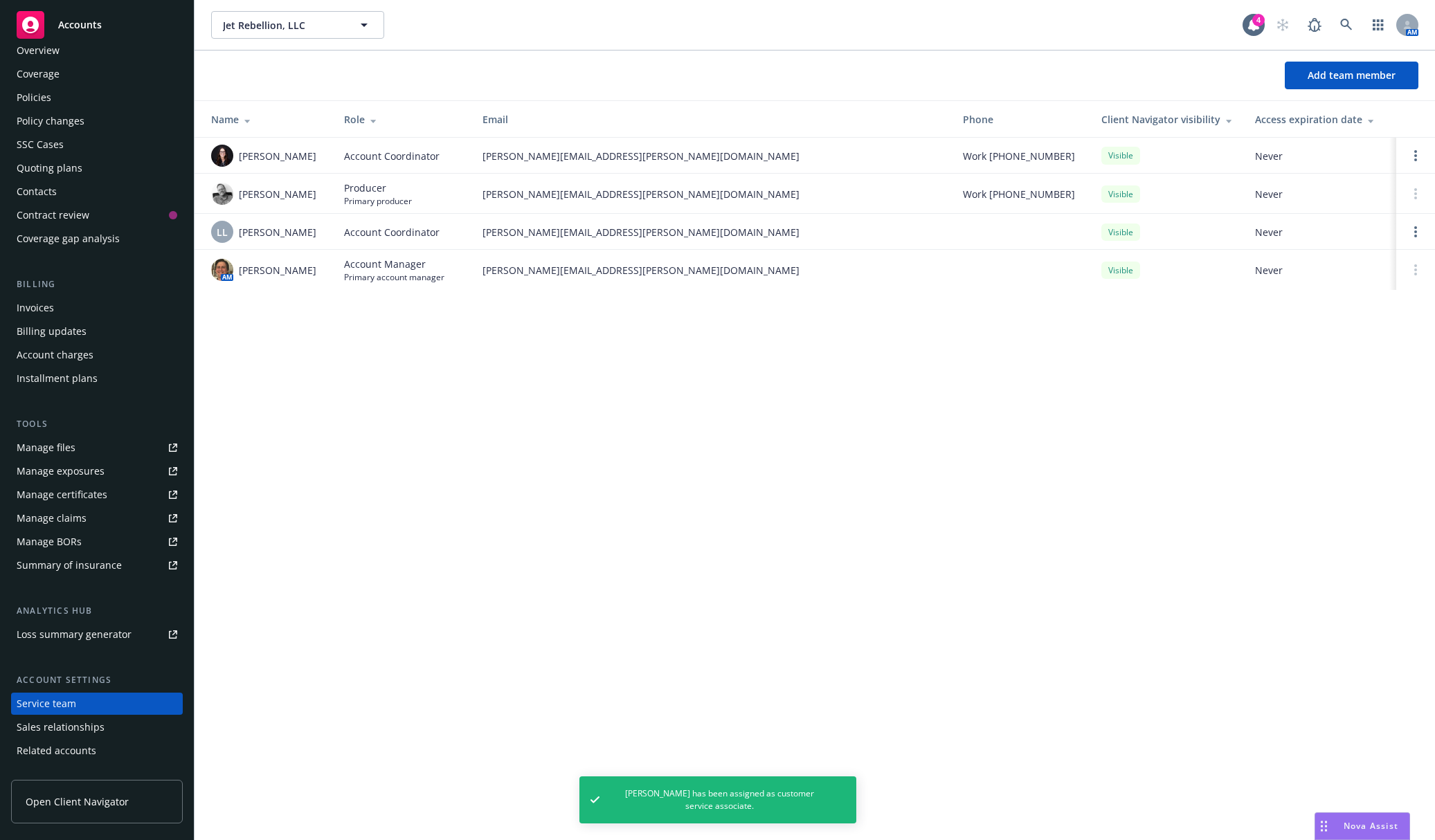
scroll to position [0, 0]
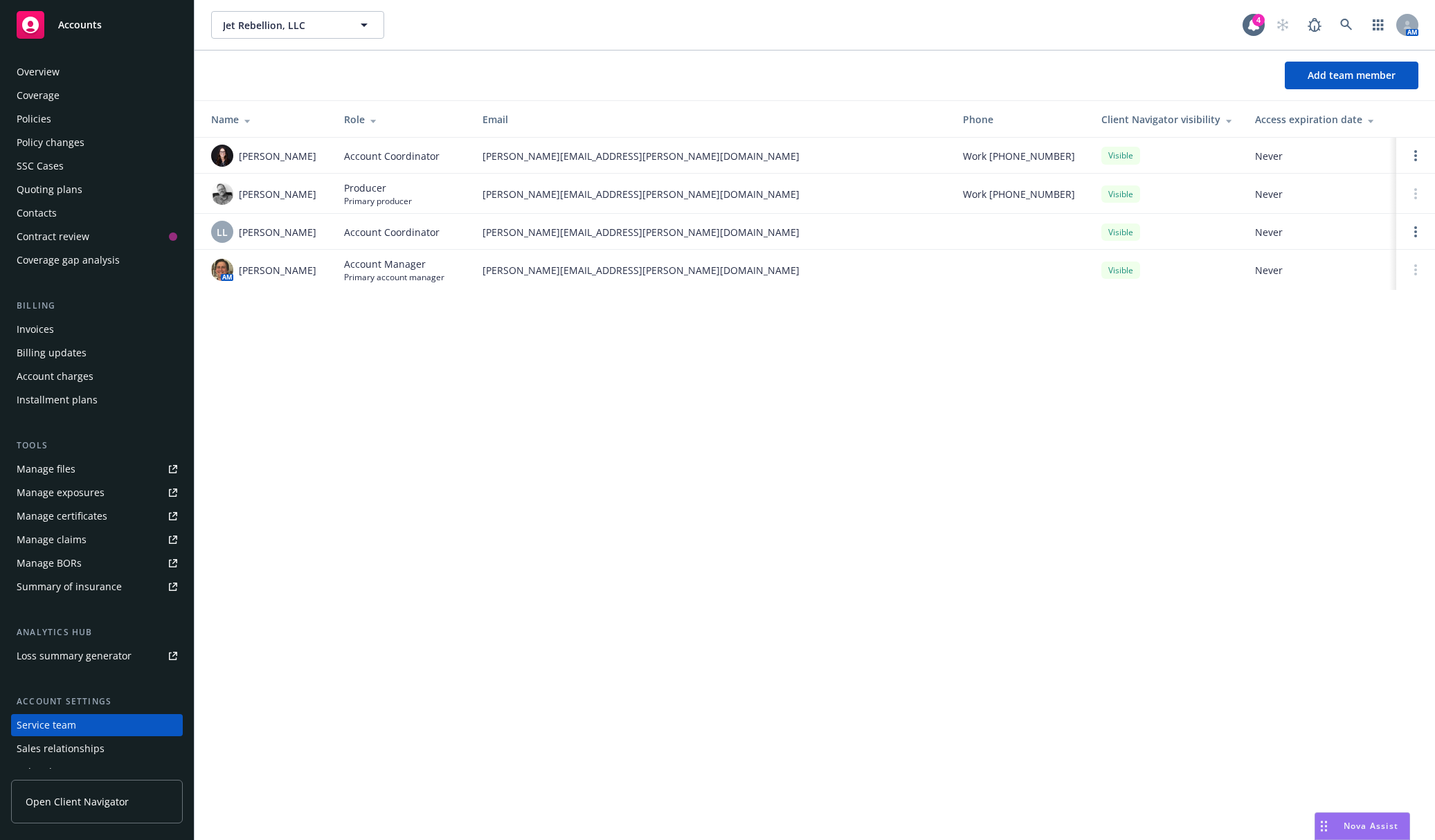
click at [83, 204] on div "Contacts" at bounding box center [97, 213] width 161 height 22
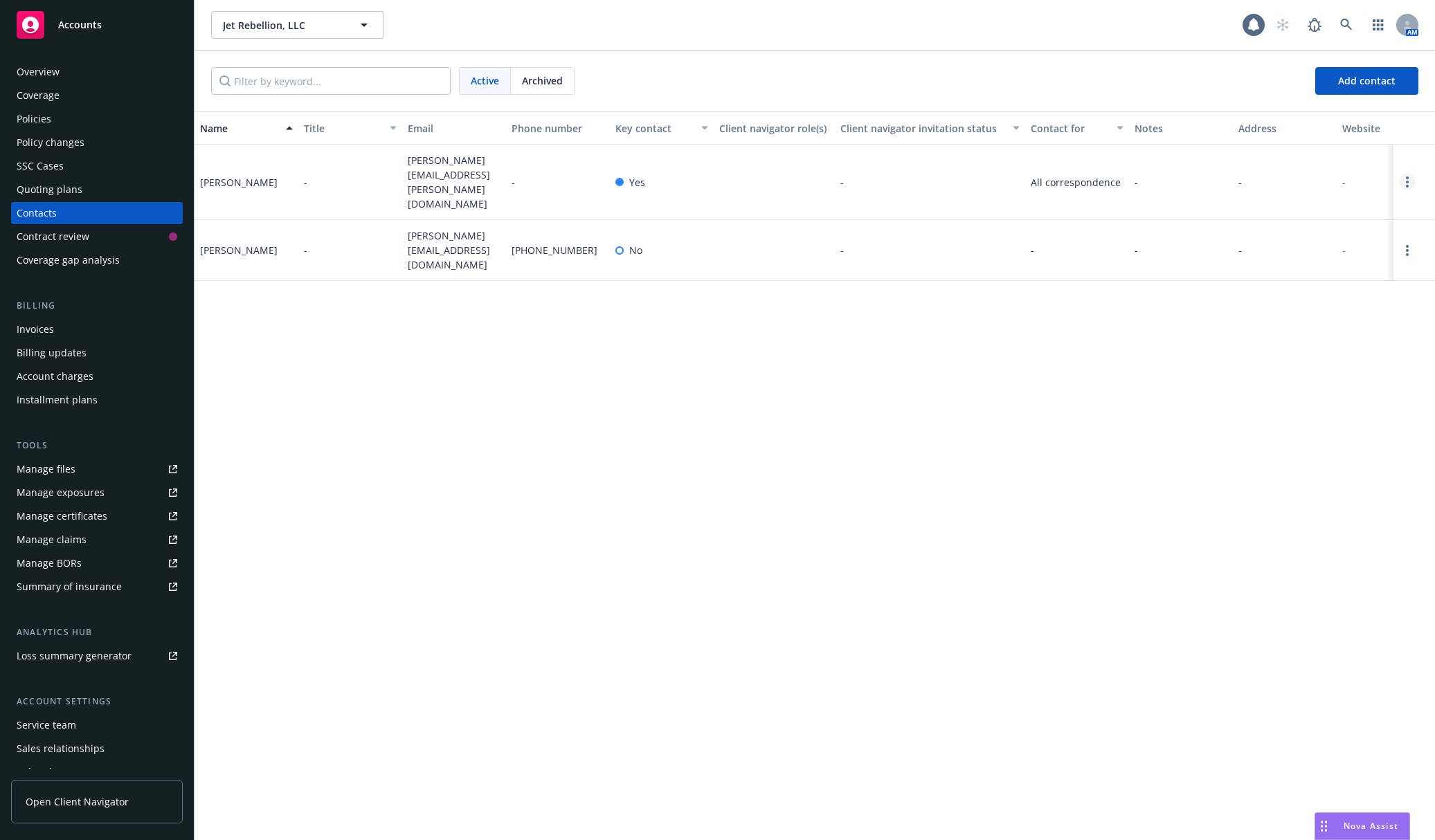
click at [1412, 176] on link "Open options" at bounding box center [1408, 182] width 17 height 17
click at [1302, 104] on link "Edit contact" at bounding box center [1319, 95] width 157 height 28
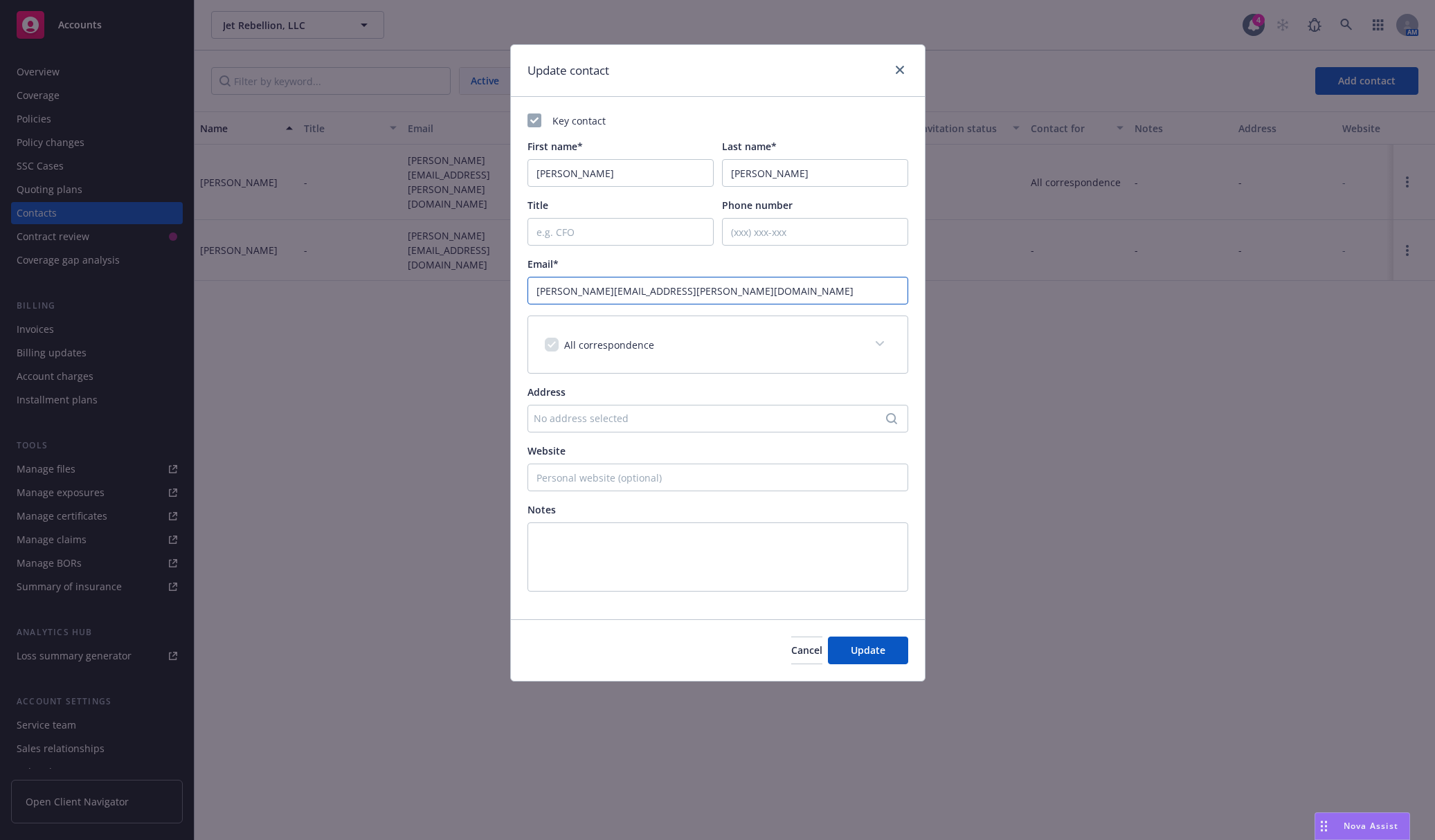
drag, startPoint x: 722, startPoint y: 290, endPoint x: 328, endPoint y: 289, distance: 394.0
click at [328, 289] on div "Update contact Key contact First name* [PERSON_NAME] name* [PERSON_NAME] Title …" at bounding box center [717, 420] width 1435 height 840
paste input "example@email.com"
type input "[EMAIL_ADDRESS][DOMAIN_NAME]"
click at [855, 651] on span "Update" at bounding box center [868, 650] width 35 height 13
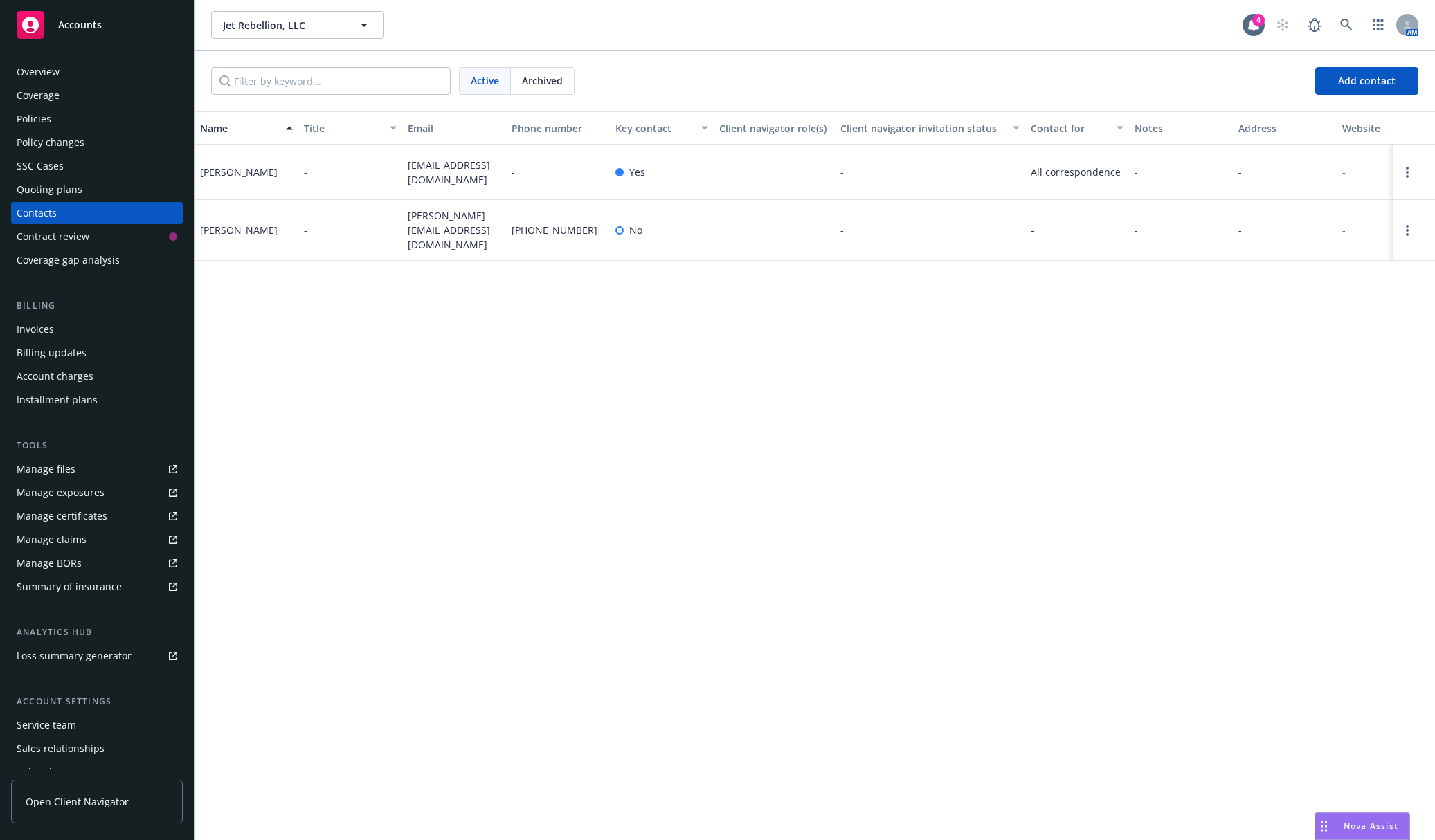
scroll to position [61, 0]
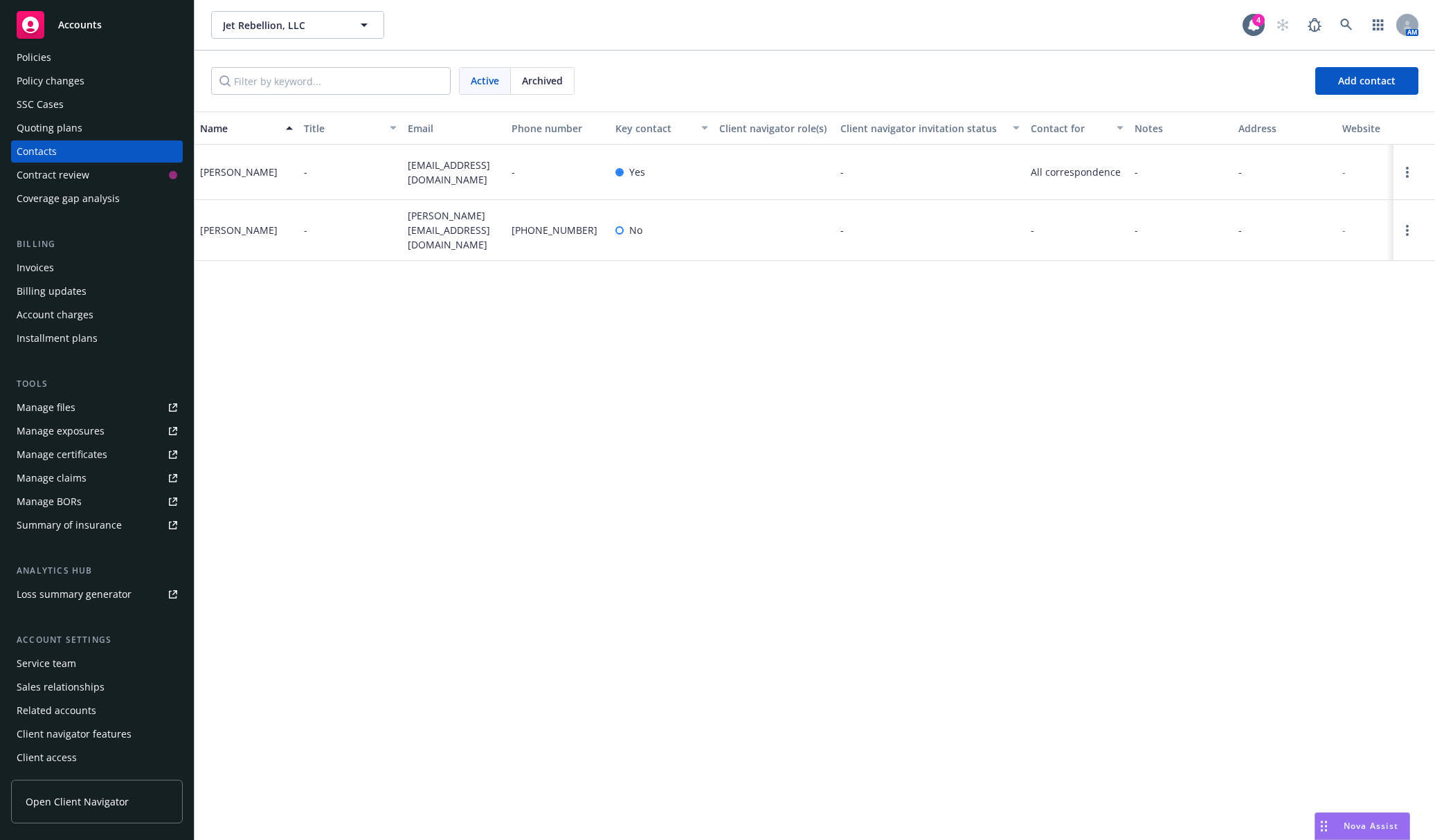
click at [131, 657] on div "Service team" at bounding box center [97, 664] width 161 height 22
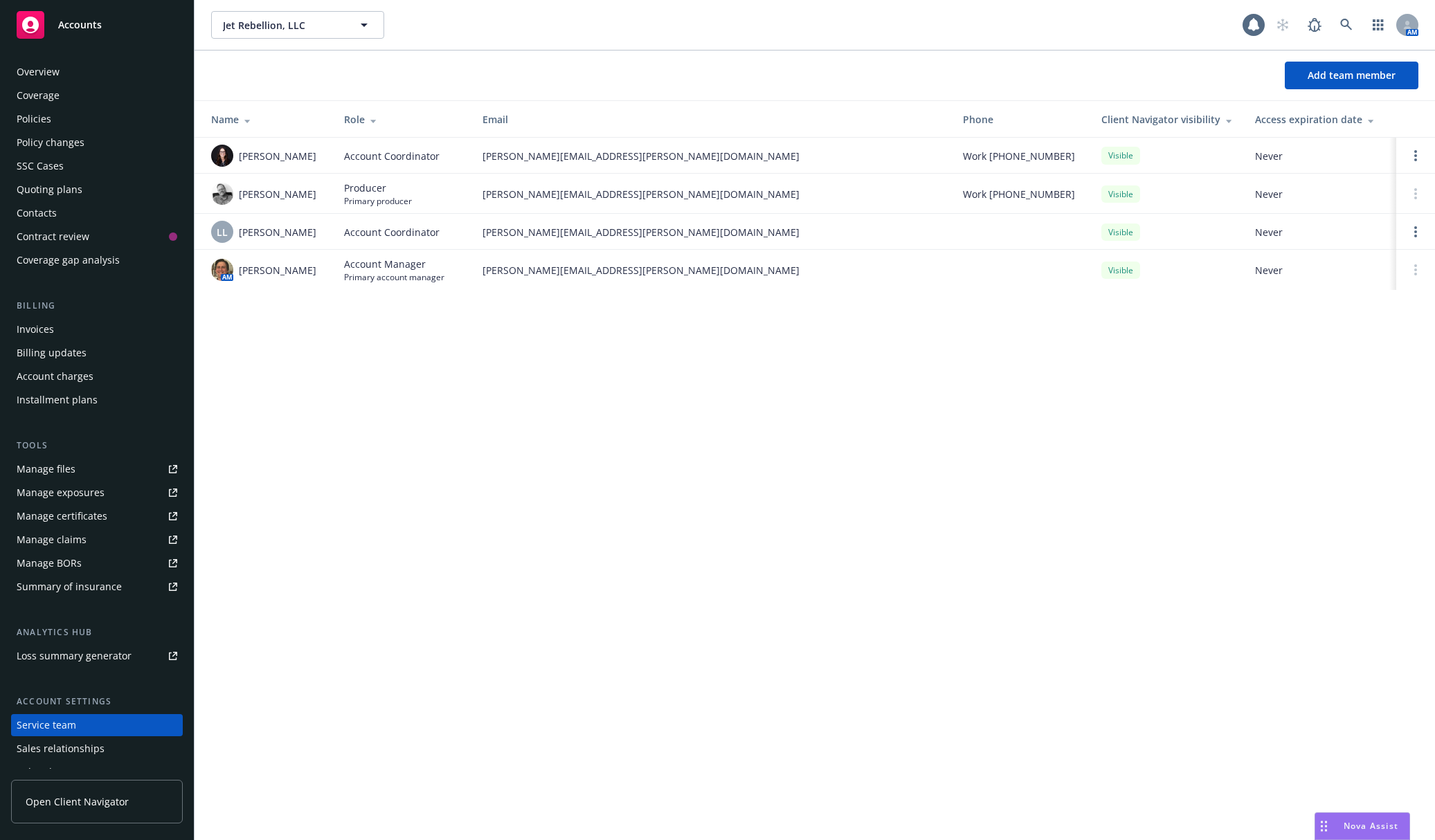
scroll to position [61, 0]
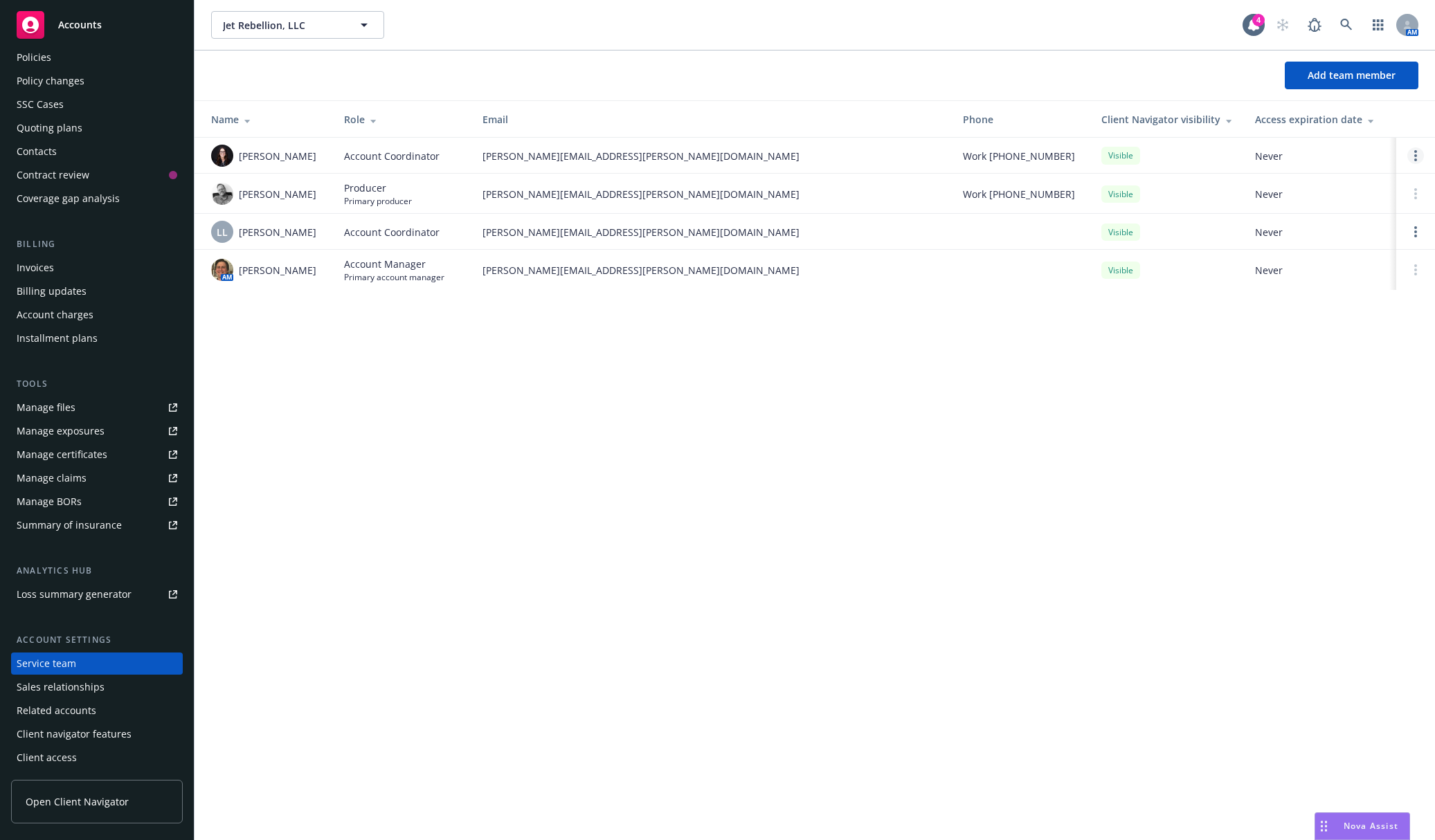
click at [1419, 150] on link "Open options" at bounding box center [1416, 156] width 17 height 17
click at [1357, 120] on span "Remove account coordinator" at bounding box center [1322, 117] width 166 height 13
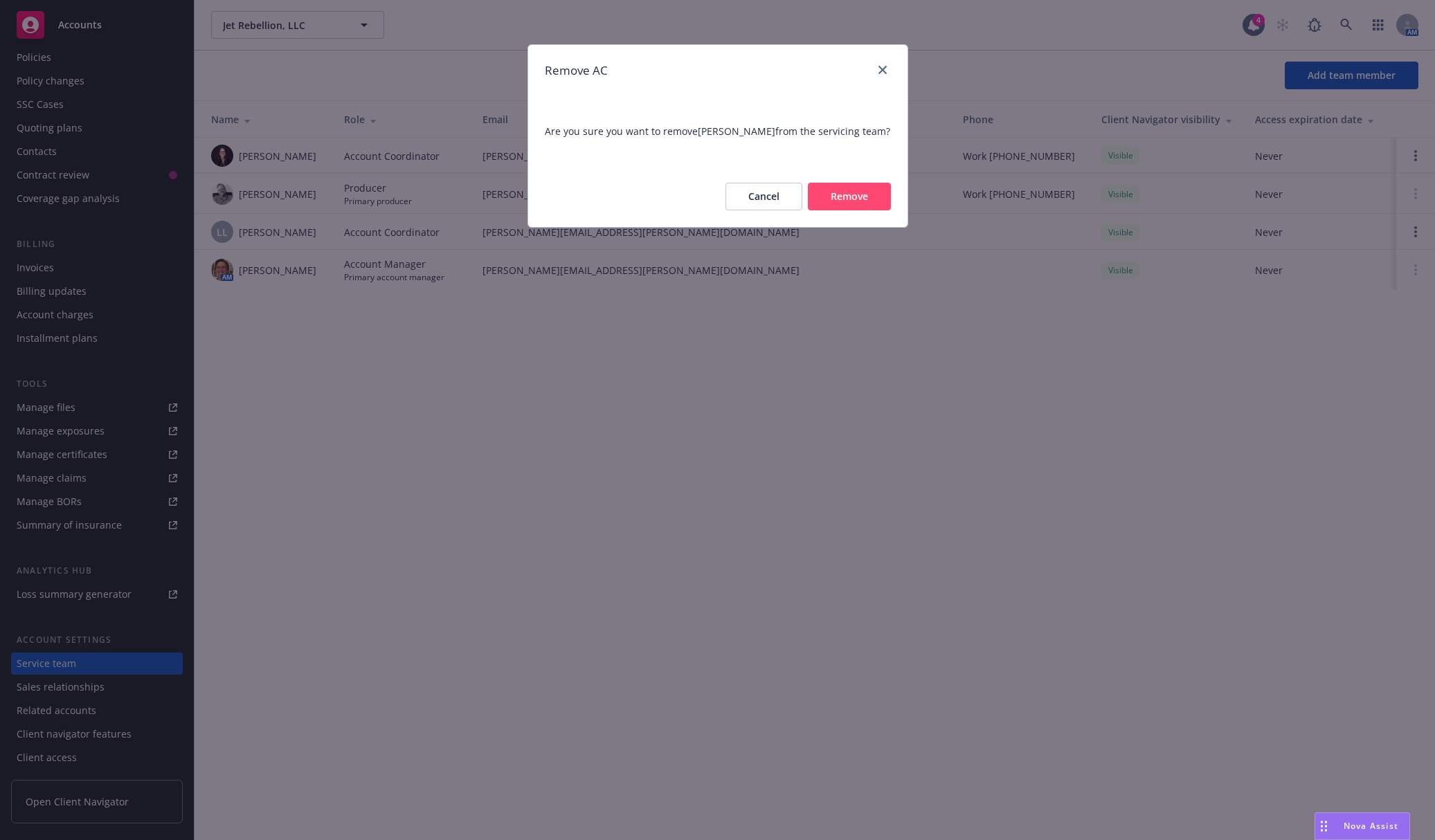
click at [866, 198] on button "Remove" at bounding box center [849, 197] width 83 height 28
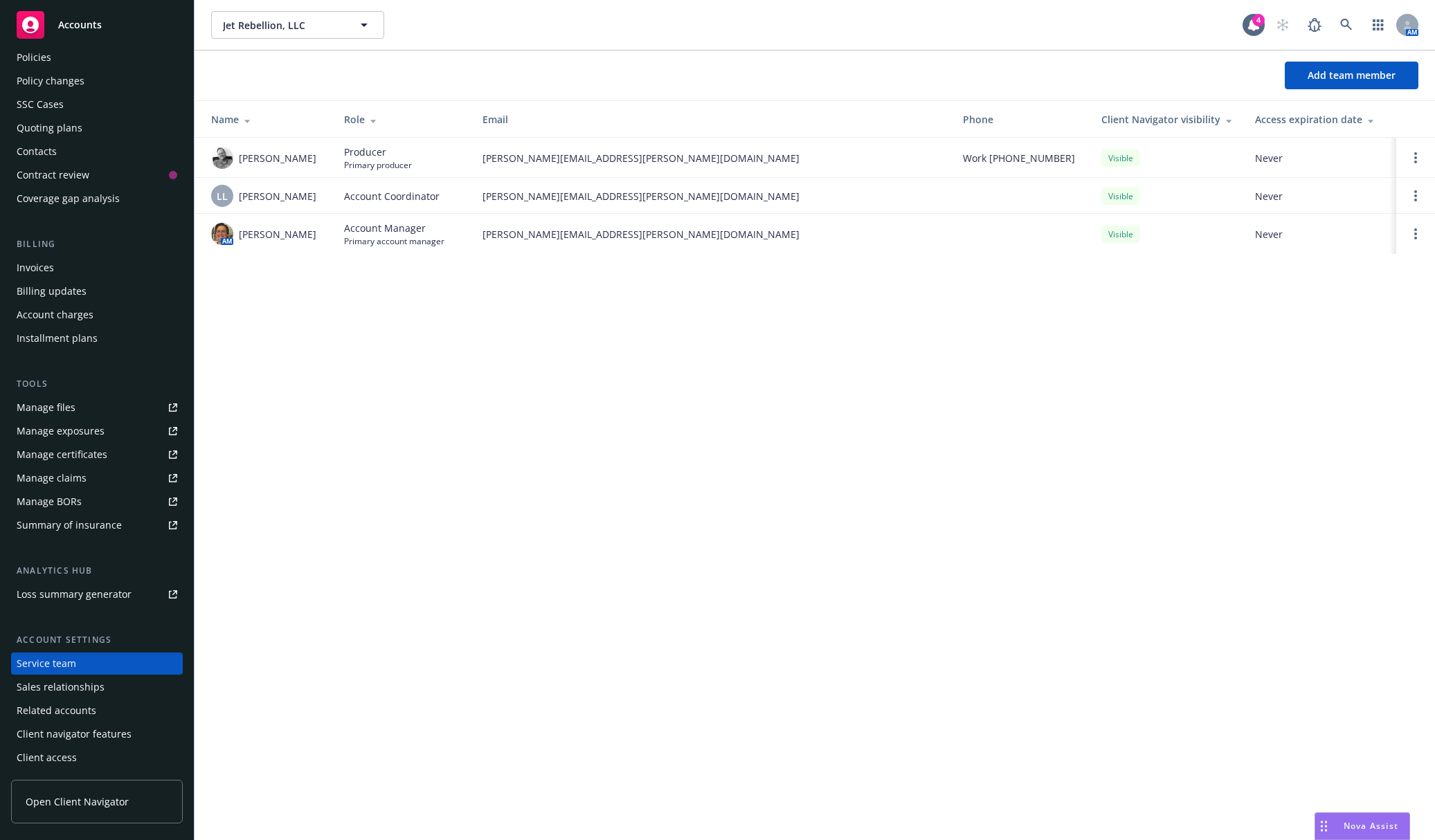
drag, startPoint x: 886, startPoint y: 615, endPoint x: 878, endPoint y: 607, distance: 11.3
click at [886, 615] on div "Jet Rebellion, LLC Jet Rebellion, LLC 4 AM Add team member Name Role Email Phon…" at bounding box center [815, 420] width 1241 height 840
click at [126, 61] on div "Policies" at bounding box center [97, 58] width 161 height 22
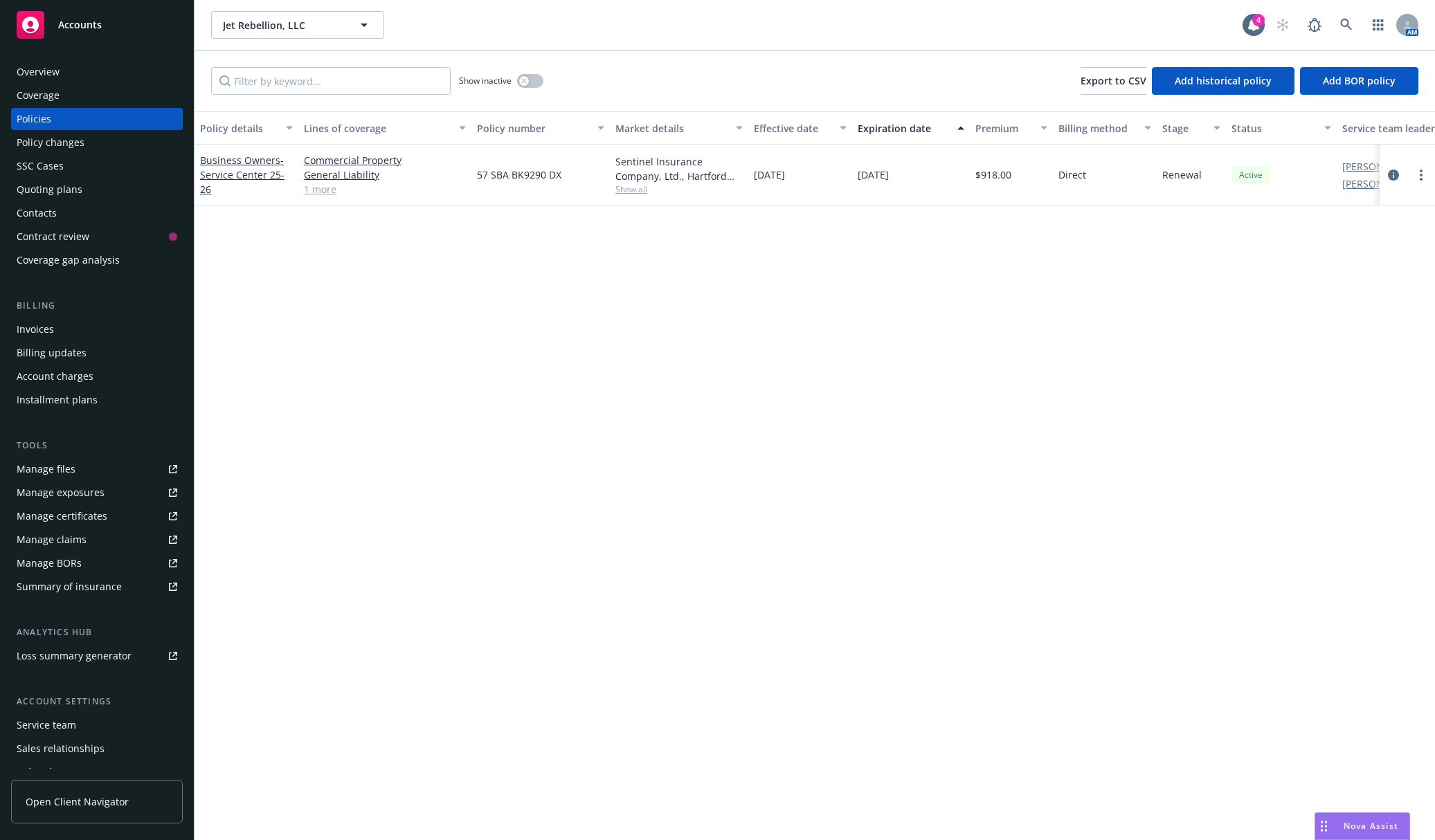
click at [626, 400] on div "Policy details Lines of coverage Policy number Market details Effective date Ex…" at bounding box center [815, 475] width 1241 height 729
click at [946, 383] on div "Policy details Lines of coverage Policy number Market details Effective date Ex…" at bounding box center [815, 475] width 1241 height 729
click at [891, 316] on div "Policy details Lines of coverage Policy number Market details Effective date Ex…" at bounding box center [815, 475] width 1241 height 729
click at [974, 385] on div "Policy details Lines of coverage Policy number Market details Effective date Ex…" at bounding box center [815, 475] width 1241 height 729
